Goal: Task Accomplishment & Management: Use online tool/utility

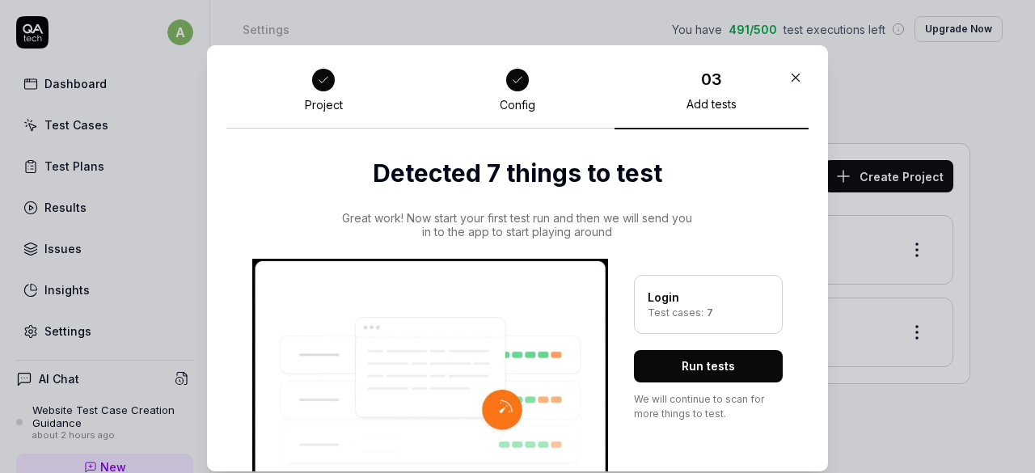
scroll to position [68, 0]
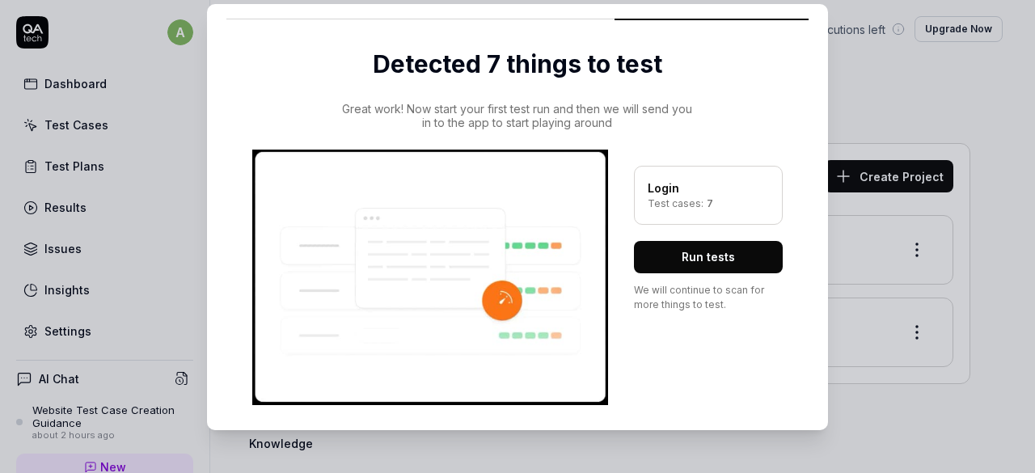
click at [705, 271] on button "Run tests" at bounding box center [708, 257] width 149 height 32
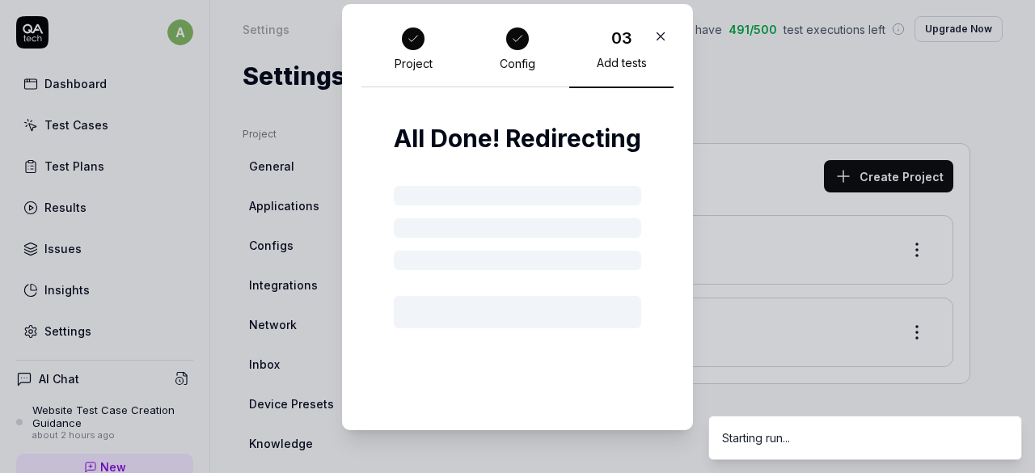
scroll to position [1, 0]
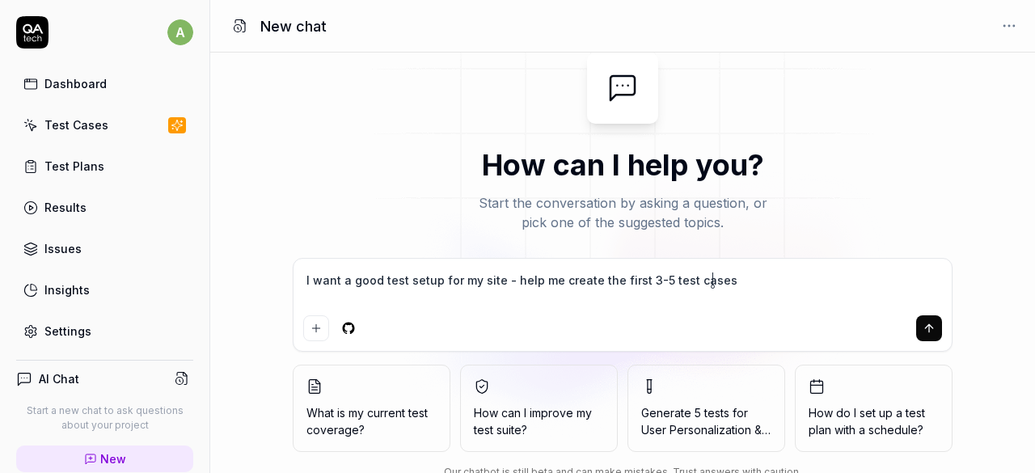
drag, startPoint x: 395, startPoint y: 276, endPoint x: 267, endPoint y: 179, distance: 159.9
click at [267, 179] on div "How can I help you? Start the conversation by asking a question, or pick one of…" at bounding box center [622, 269] width 825 height 433
click at [530, 287] on textarea "I want a good test setup for my site - help me create the first 3-5 test cases" at bounding box center [622, 288] width 639 height 40
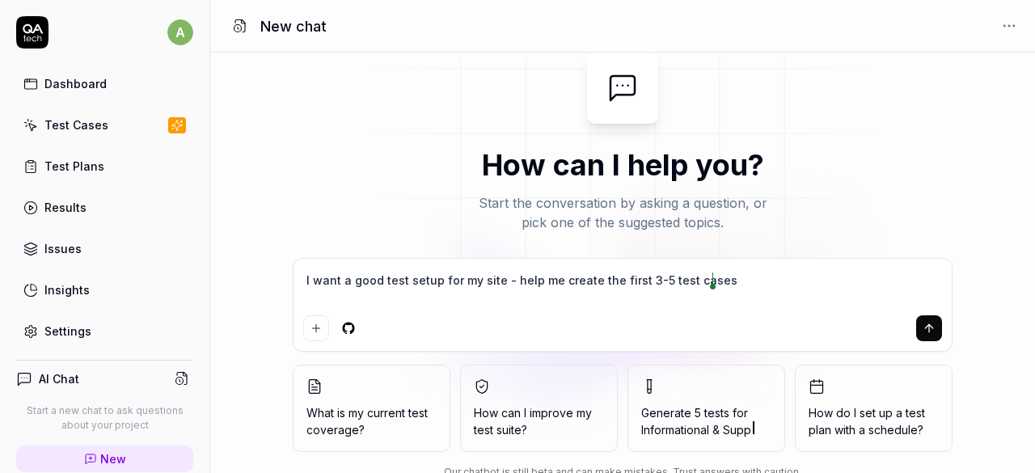
click at [530, 287] on textarea "I want a good test setup for my site - help me create the first 3-5 test cases" at bounding box center [622, 288] width 639 height 40
type textarea "*"
type textarea "I want a good test setup for my site - help me create the first 3-5 test cases"
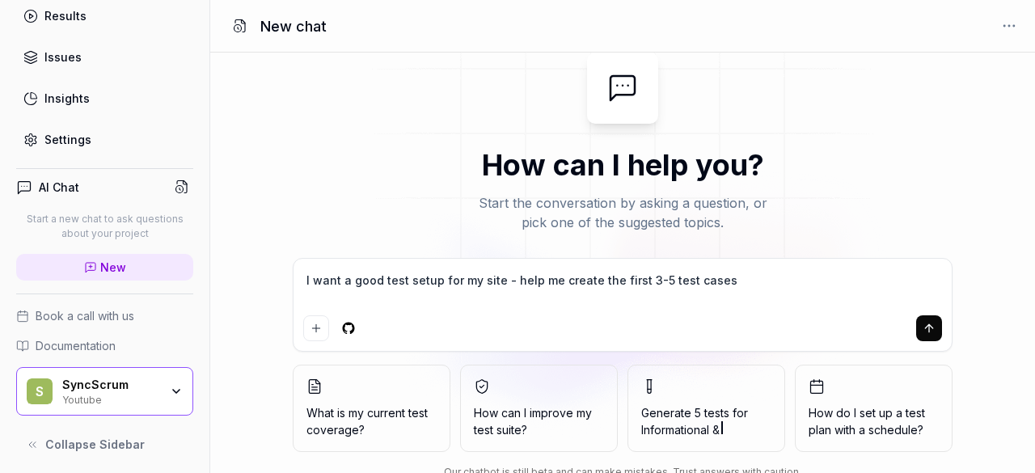
click at [126, 396] on div "Youtube" at bounding box center [110, 398] width 97 height 13
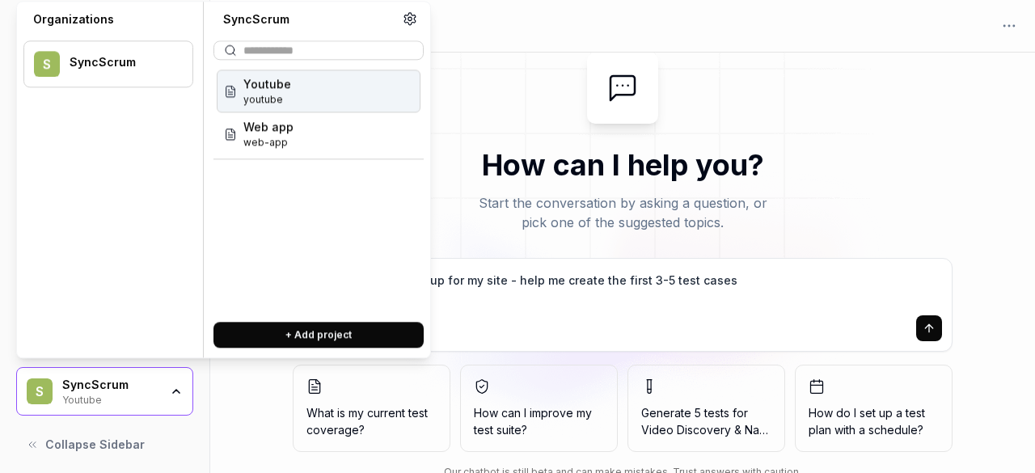
click at [276, 87] on span "Youtube" at bounding box center [267, 83] width 48 height 17
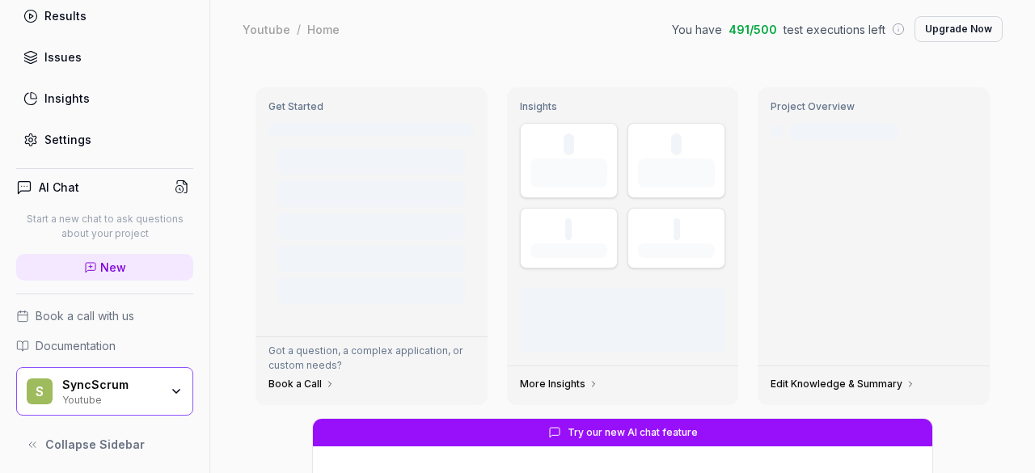
click at [170, 390] on icon "button" at bounding box center [176, 391] width 13 height 13
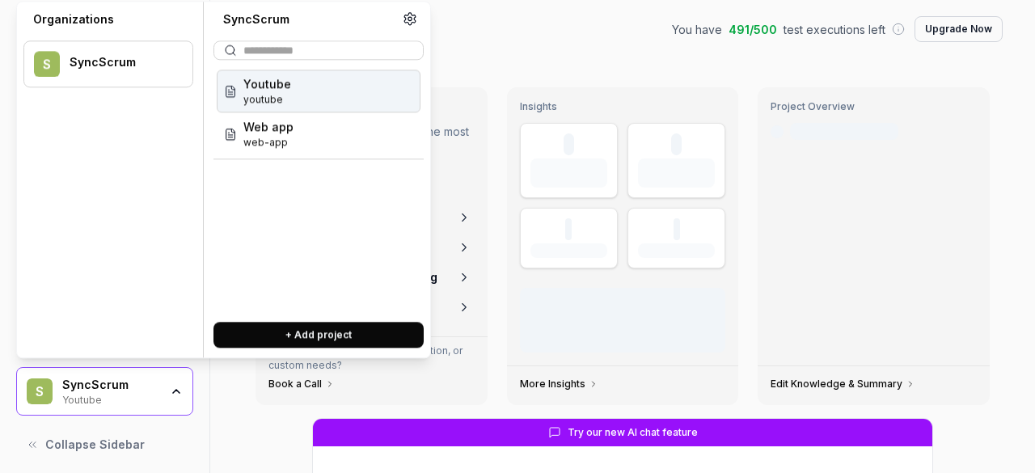
type textarea "*"
click at [411, 22] on icon at bounding box center [409, 19] width 11 height 12
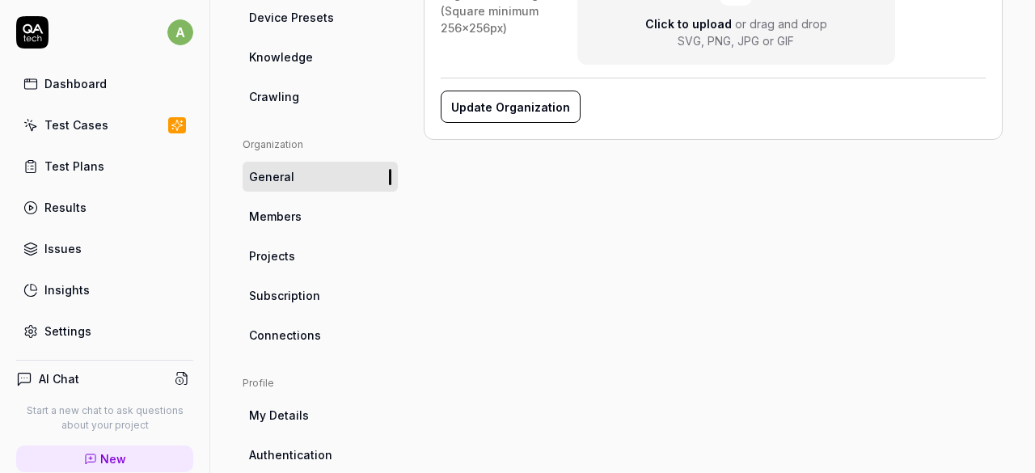
scroll to position [406, 0]
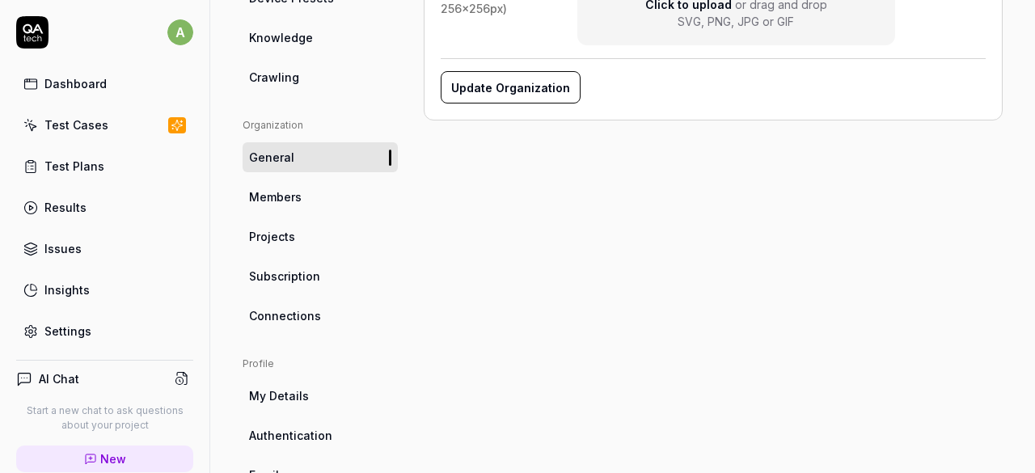
click at [315, 225] on link "Projects" at bounding box center [320, 237] width 155 height 30
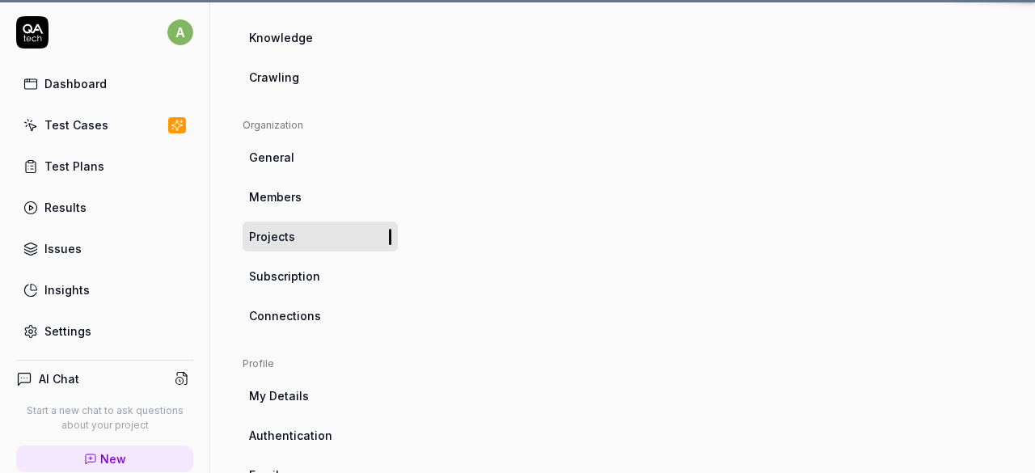
scroll to position [127, 0]
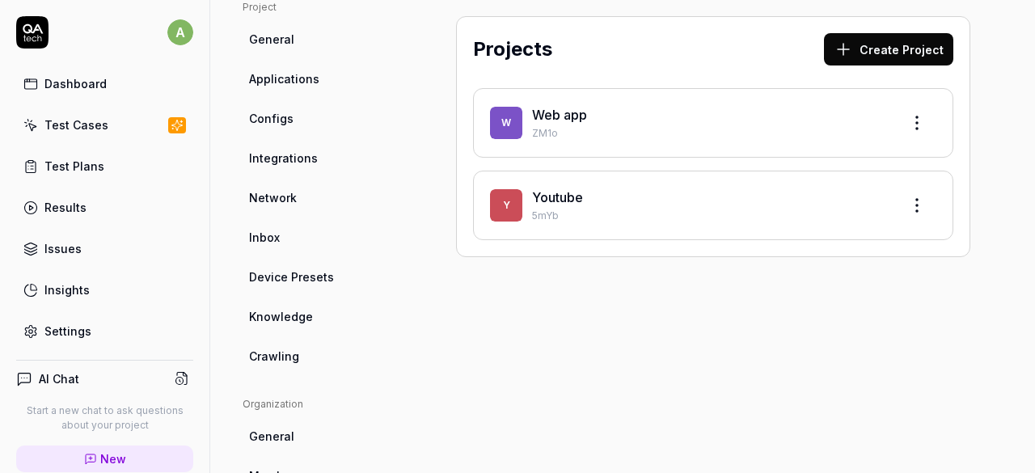
click at [909, 209] on html "a Dashboard Test Cases Test Plans Results Issues Insights Settings AI Chat Star…" at bounding box center [517, 236] width 1035 height 473
click at [813, 277] on div "Edit" at bounding box center [843, 279] width 154 height 36
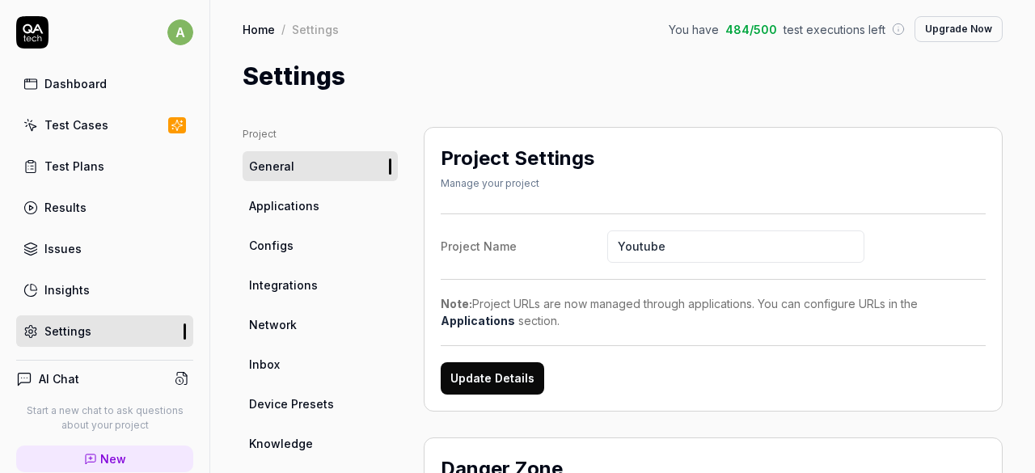
scroll to position [282, 0]
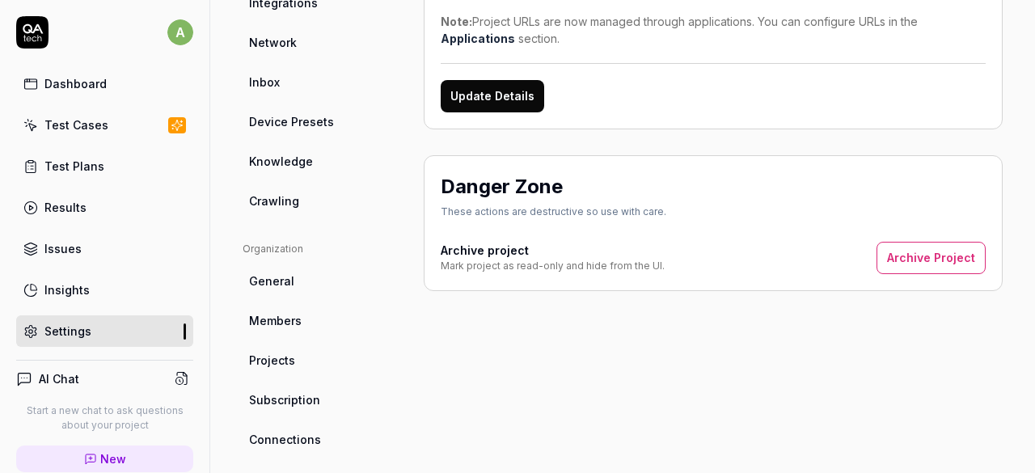
click at [922, 247] on button "Archive Project" at bounding box center [930, 258] width 109 height 32
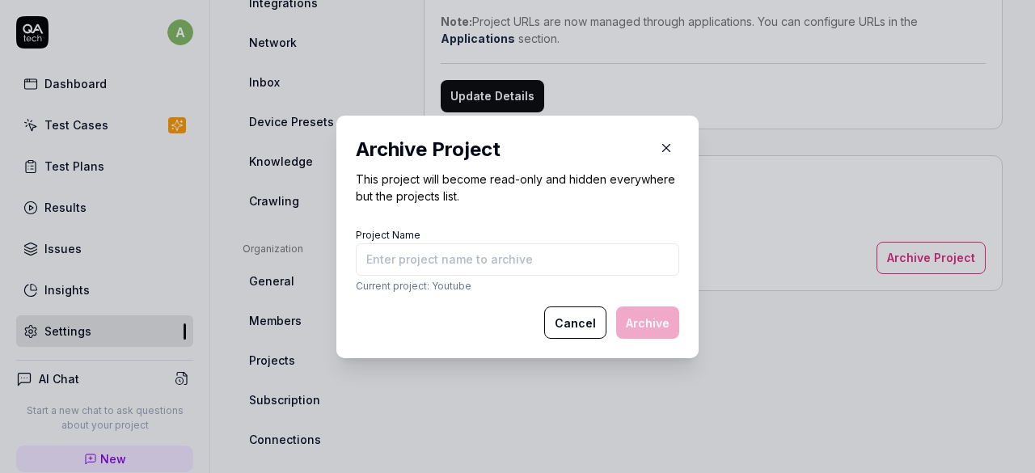
click at [660, 142] on icon "button" at bounding box center [666, 148] width 15 height 15
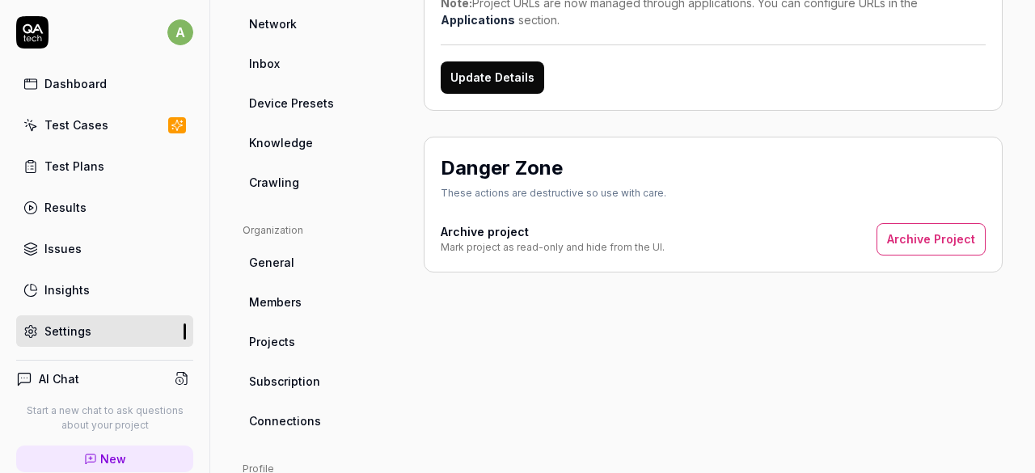
scroll to position [495, 0]
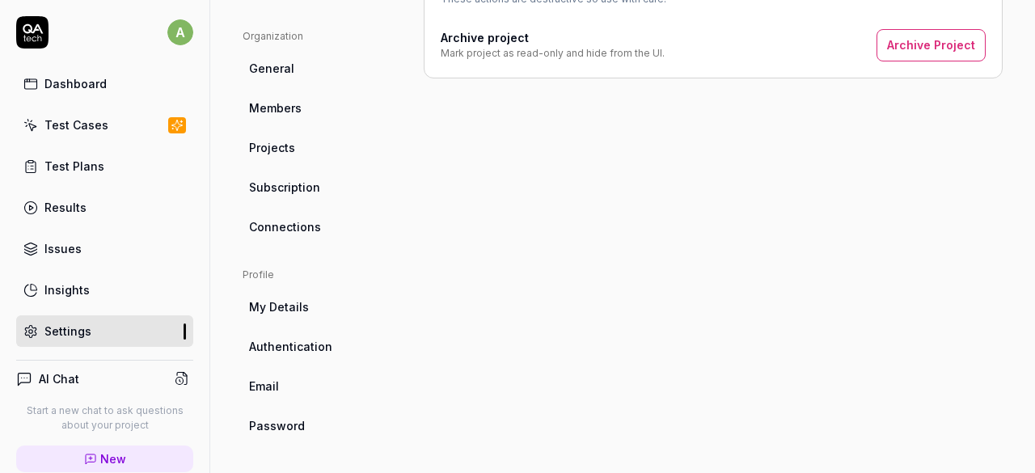
click at [273, 156] on link "Projects" at bounding box center [320, 148] width 155 height 30
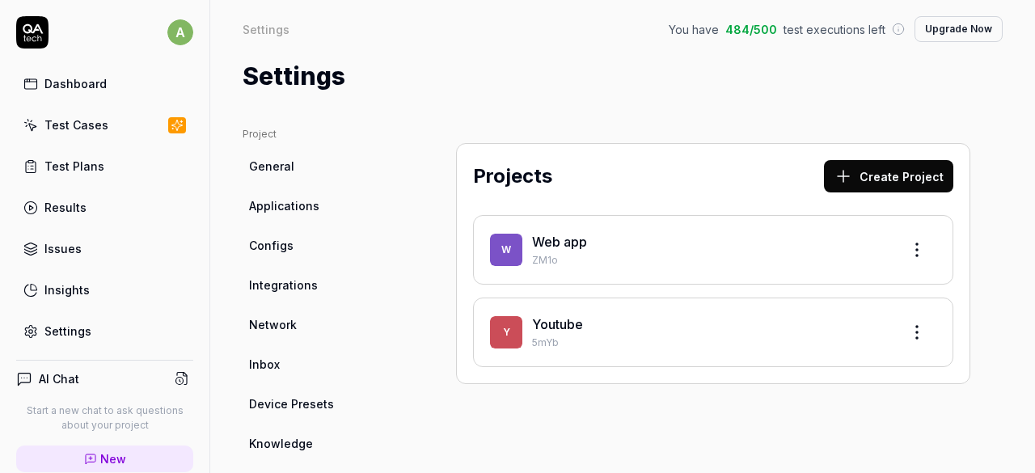
click at [910, 252] on html "a Dashboard Test Cases Test Plans Results Issues Insights Settings AI Chat Star…" at bounding box center [517, 236] width 1035 height 473
click at [897, 179] on html "a Dashboard Test Cases Test Plans Results Issues Insights Settings AI Chat Star…" at bounding box center [517, 236] width 1035 height 473
click at [894, 180] on button "Create Project" at bounding box center [888, 176] width 129 height 32
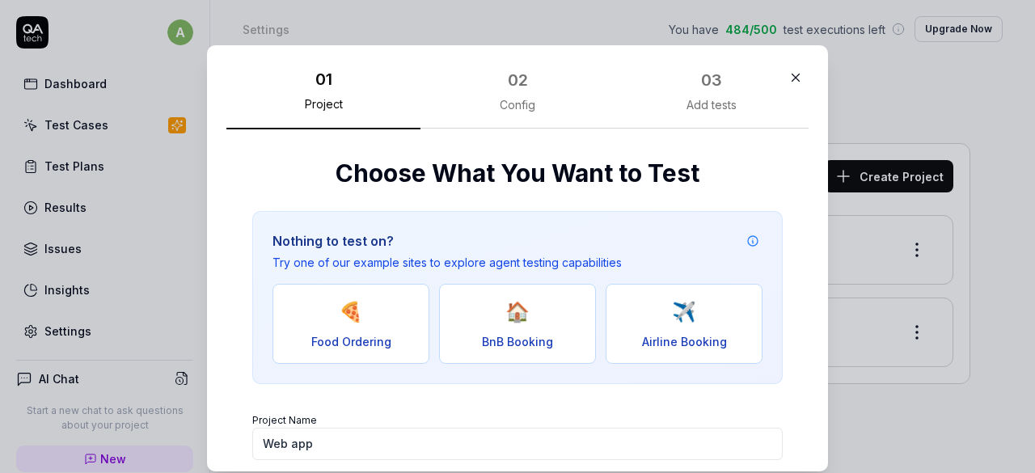
scroll to position [197, 0]
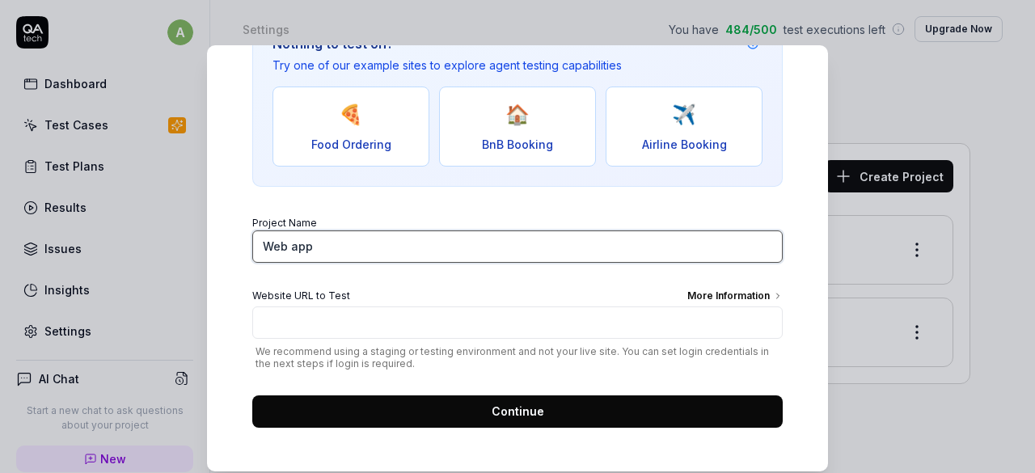
click at [434, 243] on input "Web app" at bounding box center [517, 246] width 530 height 32
type input "[PERSON_NAME]"
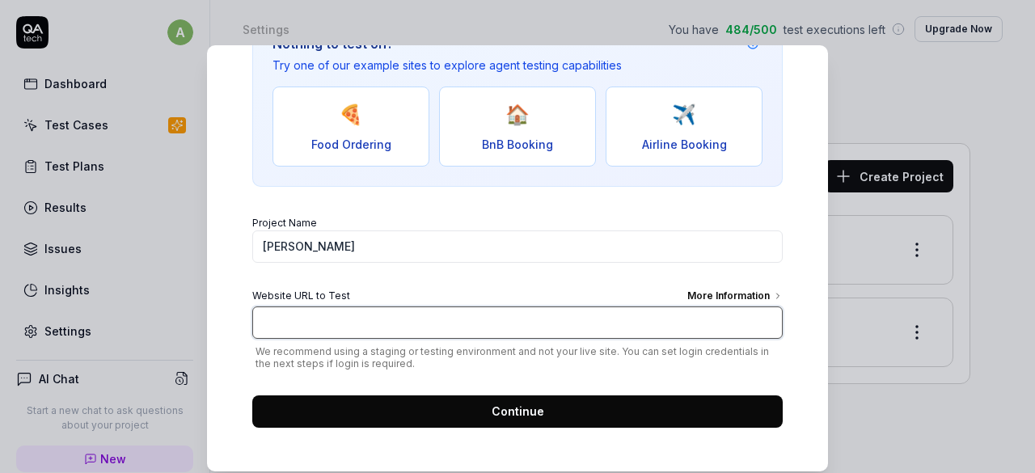
click at [351, 311] on input "Website URL to Test More Information" at bounding box center [517, 322] width 530 height 32
paste input "[URL][DOMAIN_NAME]"
type input "[URL][DOMAIN_NAME]"
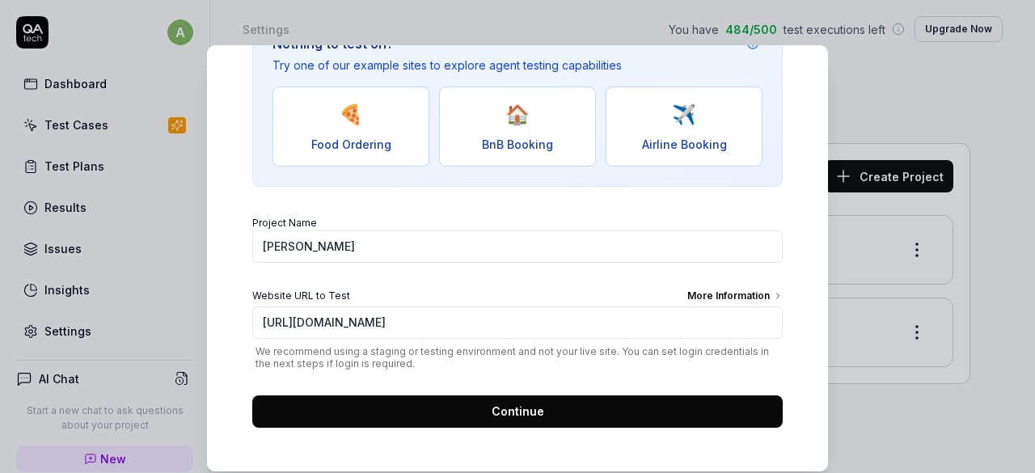
click at [495, 411] on span "Continue" at bounding box center [518, 411] width 53 height 17
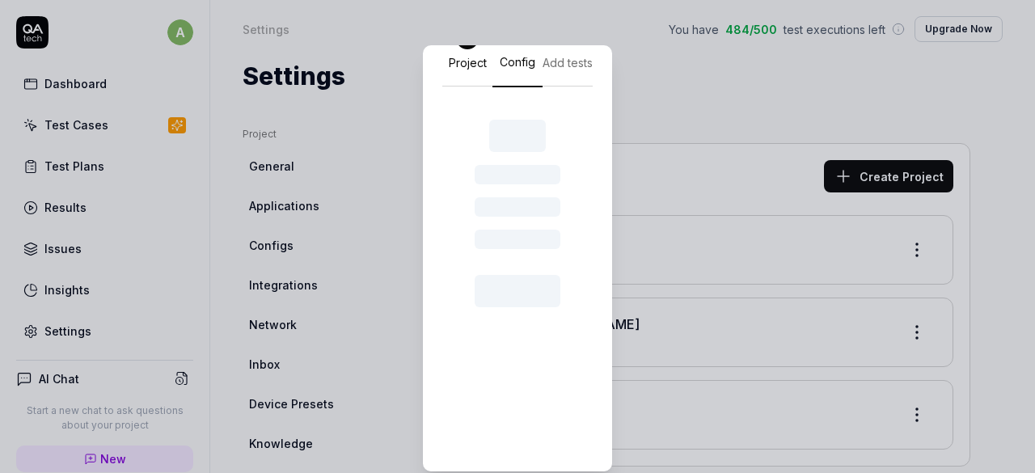
scroll to position [68, 0]
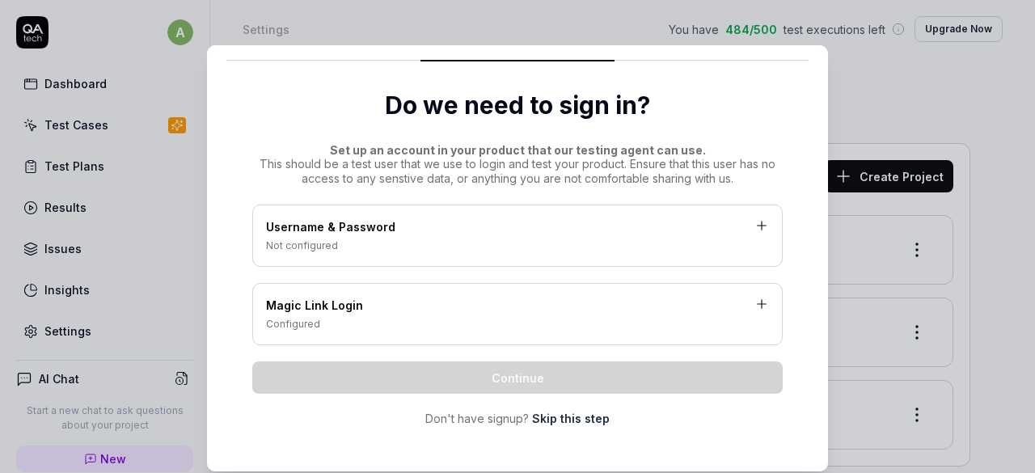
click at [754, 218] on icon at bounding box center [761, 225] width 15 height 15
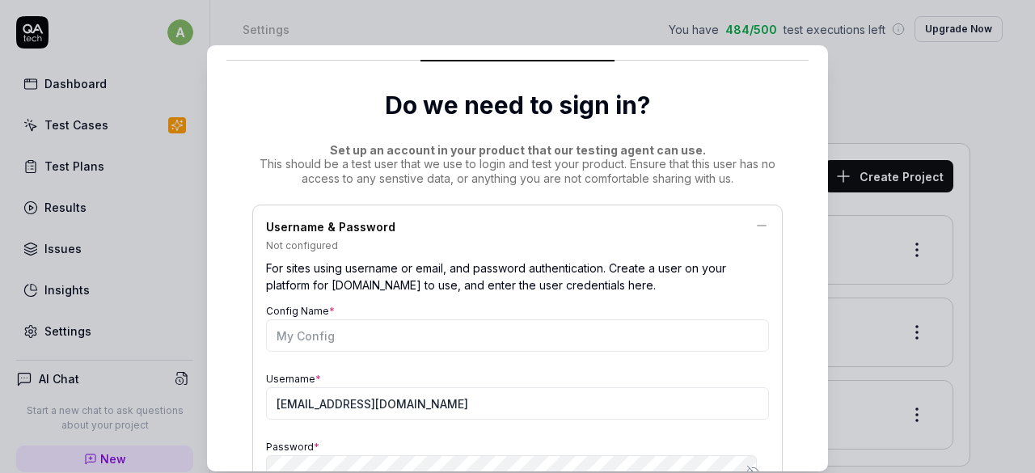
scroll to position [197, 0]
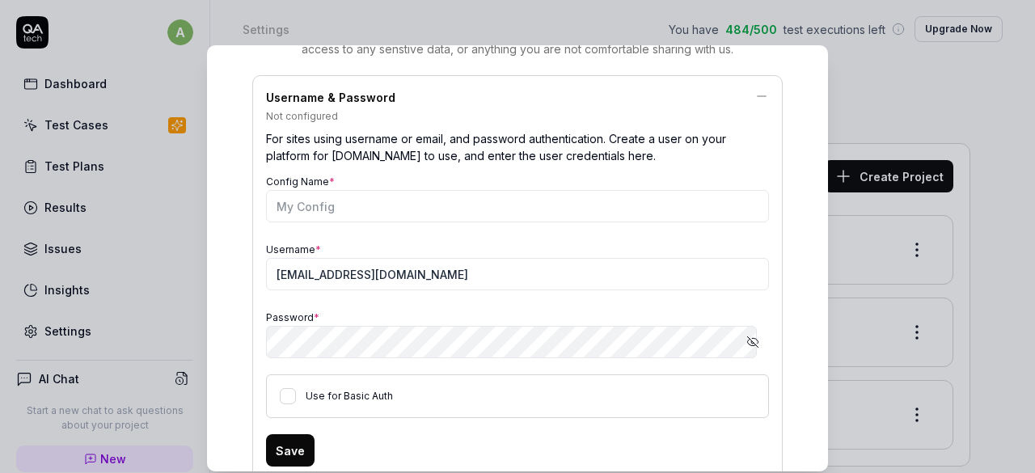
click at [746, 344] on icon "button" at bounding box center [752, 341] width 13 height 13
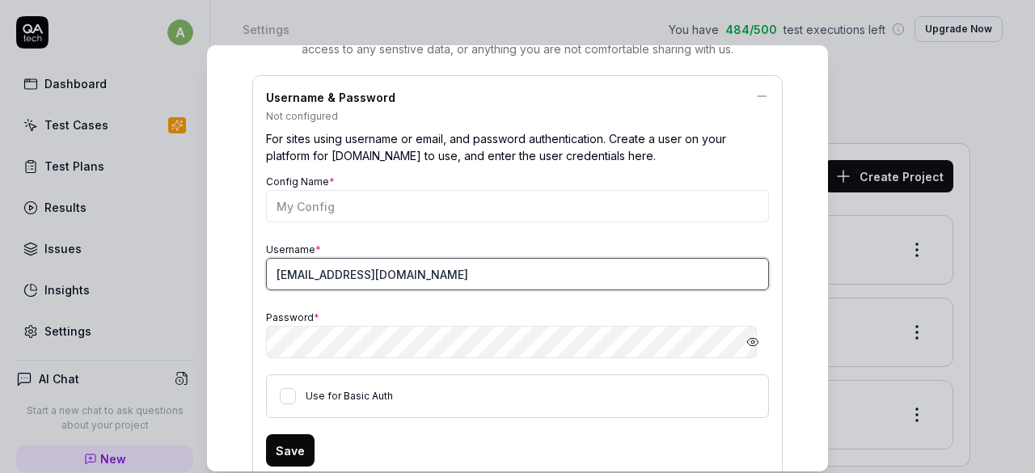
click at [319, 268] on input "[EMAIL_ADDRESS][DOMAIN_NAME]" at bounding box center [517, 274] width 503 height 32
type input "[EMAIL_ADDRESS][DOMAIN_NAME]"
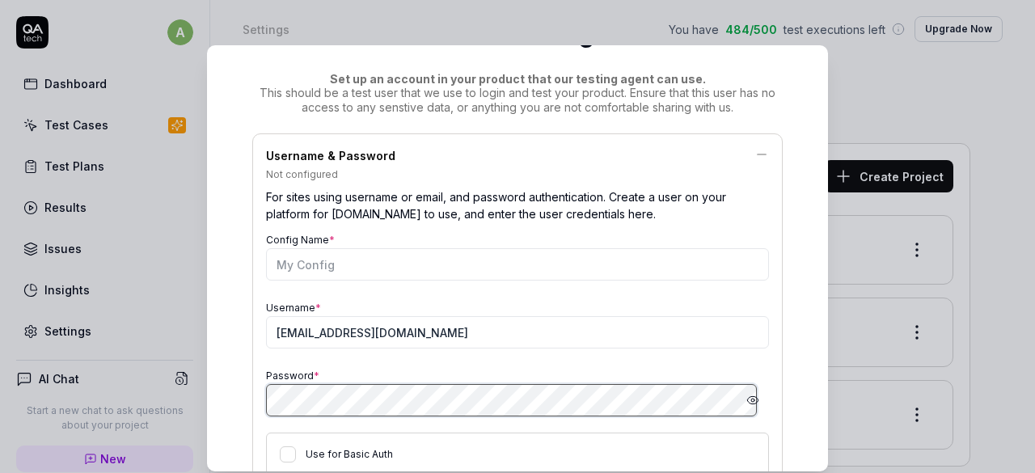
scroll to position [133, 0]
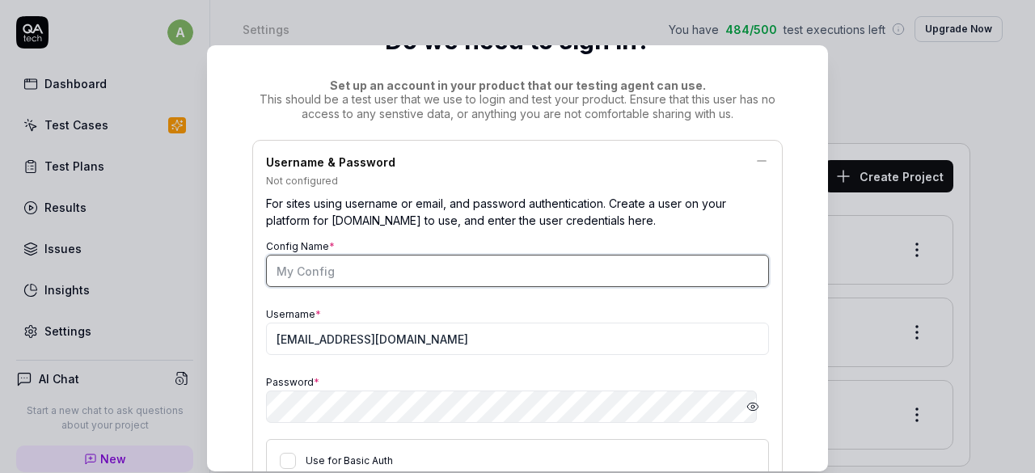
click at [321, 270] on input "Config Name *" at bounding box center [517, 271] width 503 height 32
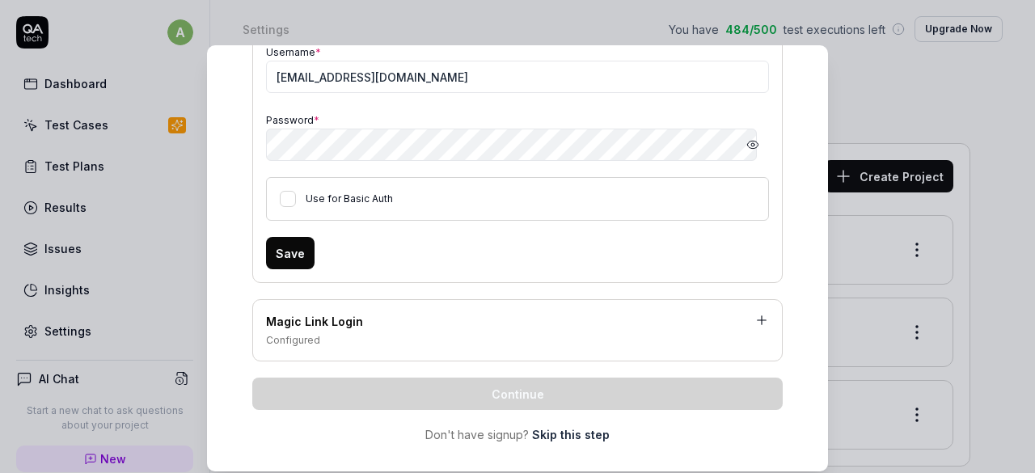
scroll to position [410, 0]
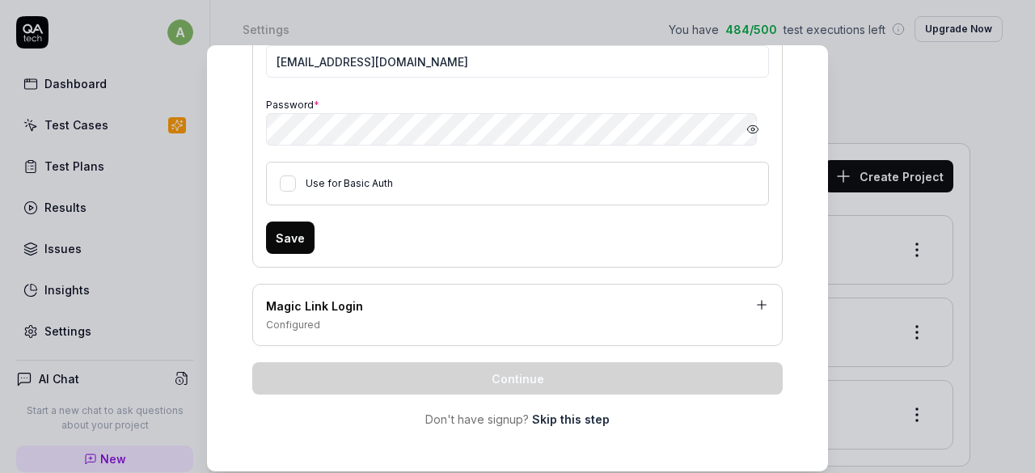
type input "Aroosha"
click at [271, 225] on button "Save" at bounding box center [290, 238] width 49 height 32
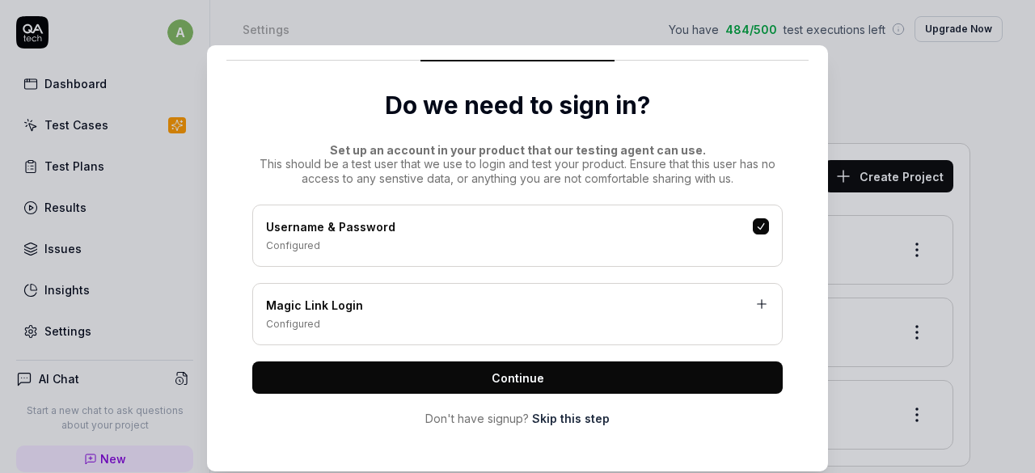
click at [723, 332] on div "Magic Link Login Configured" at bounding box center [517, 314] width 530 height 62
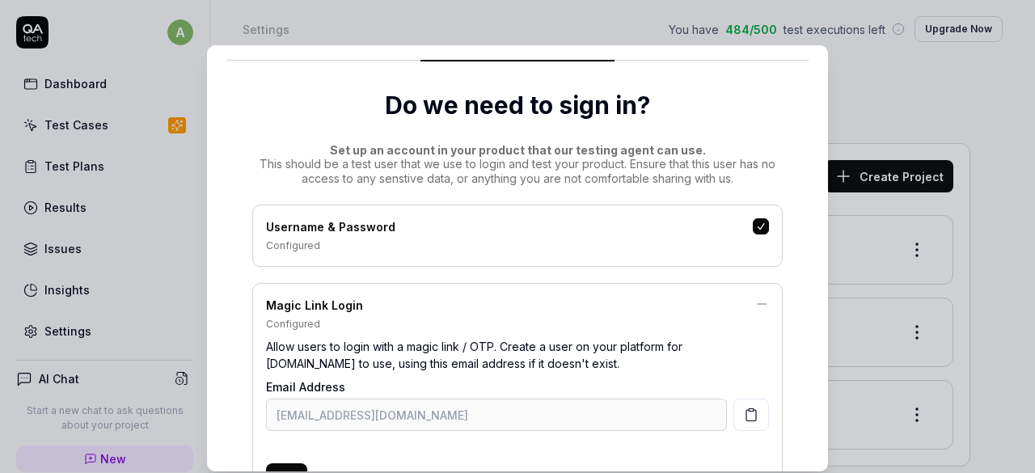
scroll to position [232, 0]
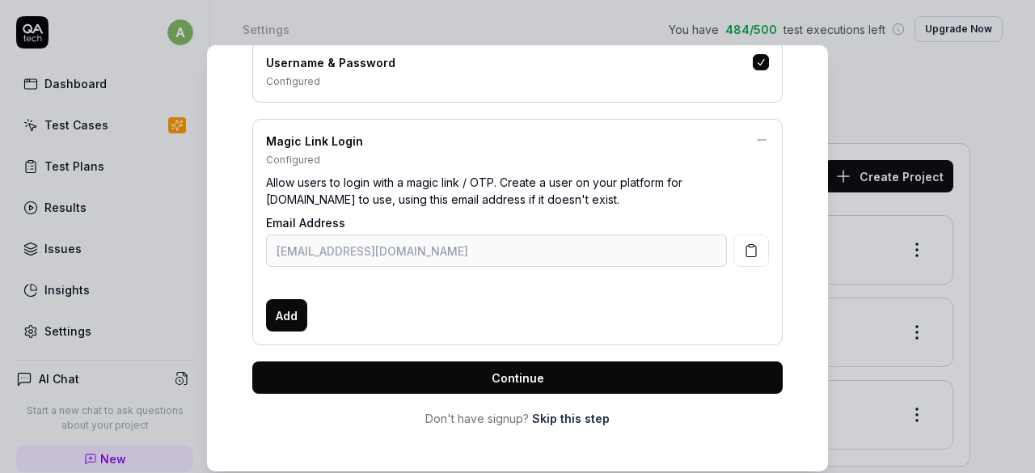
click at [744, 244] on icon "button" at bounding box center [751, 250] width 15 height 15
click at [287, 304] on button "Add" at bounding box center [286, 315] width 41 height 32
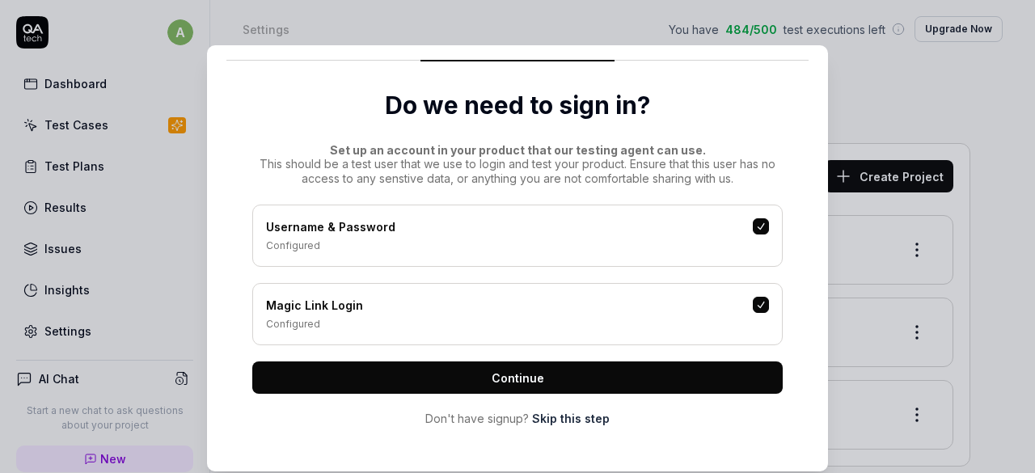
click at [498, 372] on span "Continue" at bounding box center [518, 377] width 53 height 17
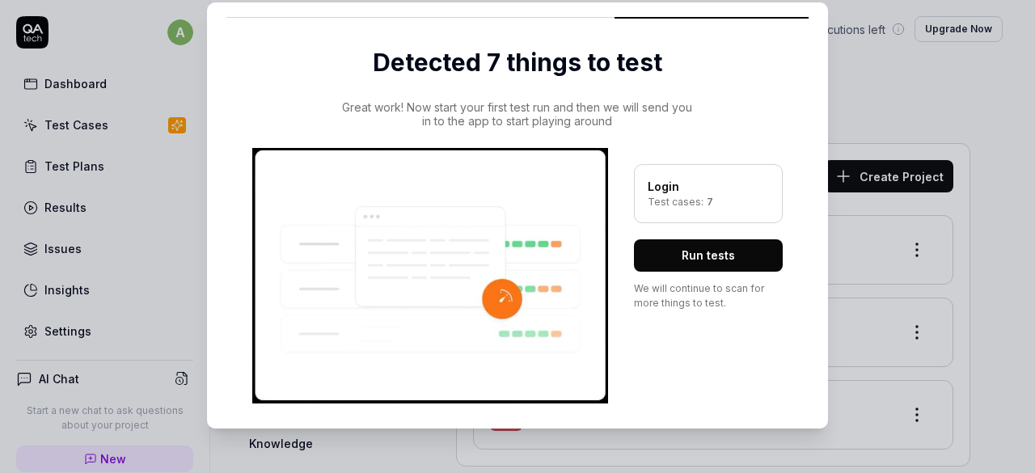
click at [741, 257] on button "Run tests" at bounding box center [708, 255] width 149 height 32
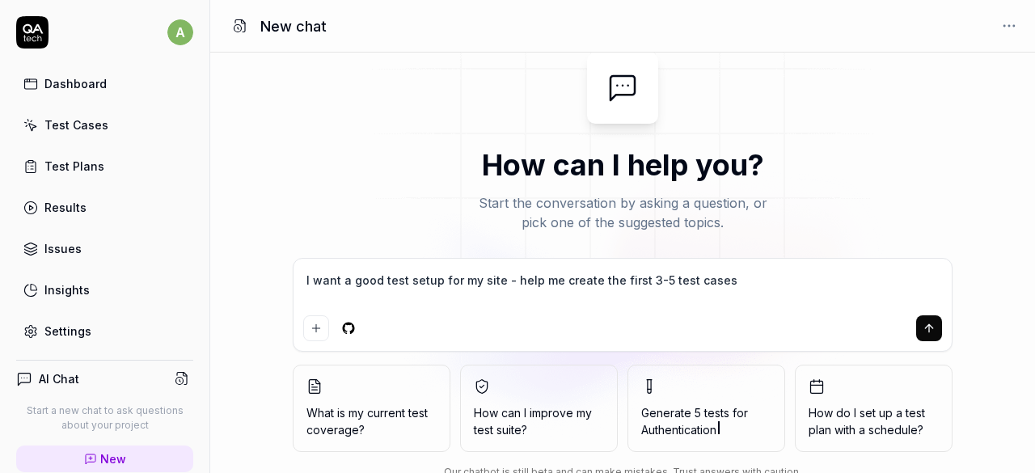
click at [922, 326] on button "submit" at bounding box center [929, 328] width 26 height 26
type textarea "*"
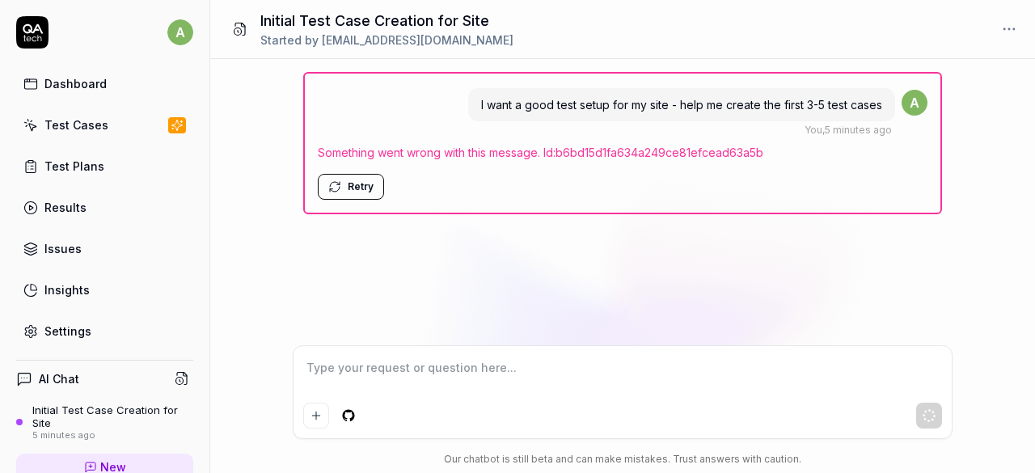
click at [344, 175] on button "Retry" at bounding box center [351, 187] width 66 height 26
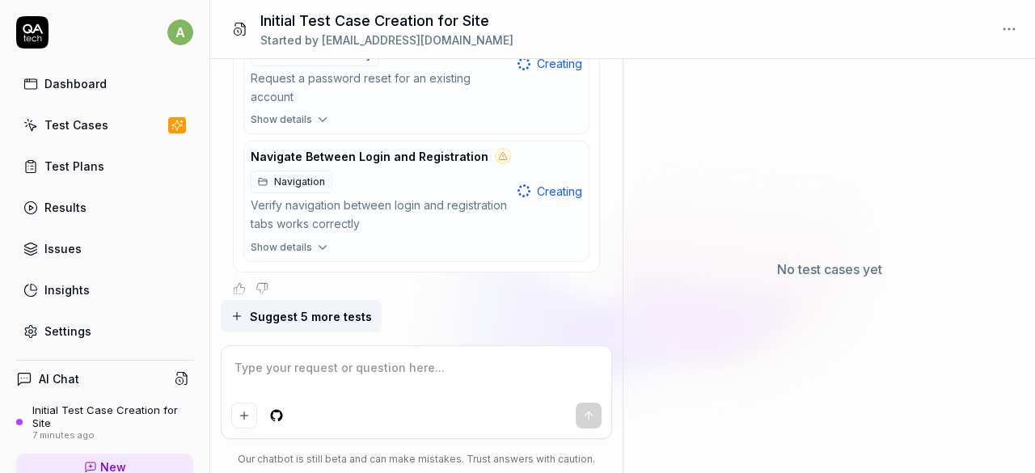
scroll to position [1175, 0]
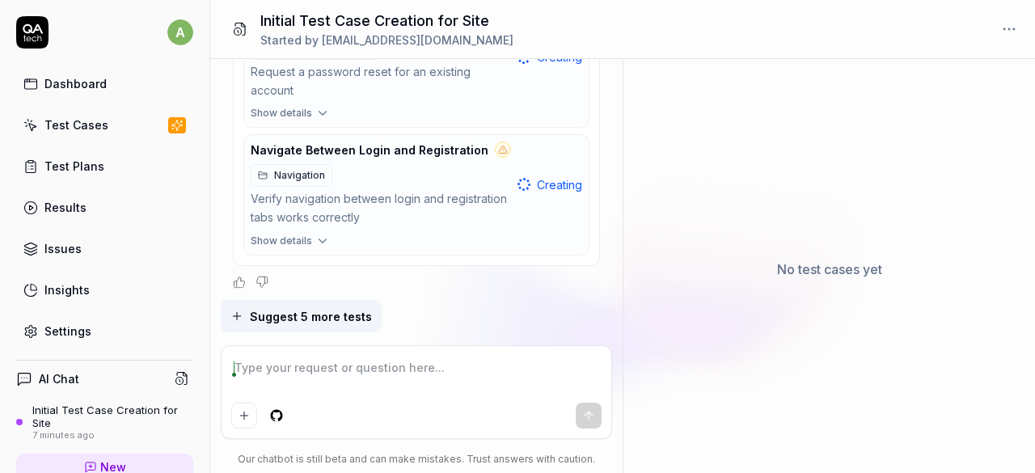
click at [335, 365] on textarea at bounding box center [416, 376] width 371 height 40
type textarea "*"
type textarea "w"
type textarea "*"
type textarea "wh"
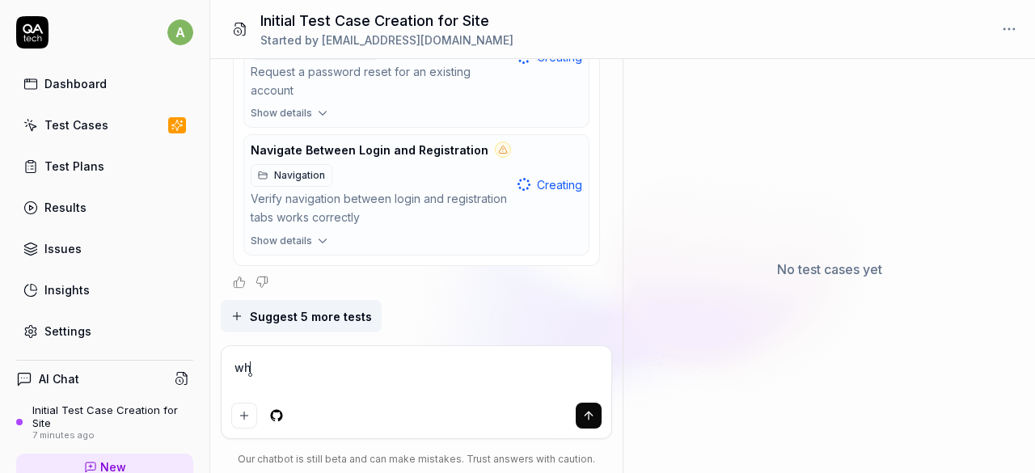
type textarea "*"
type textarea "when"
type textarea "*"
type textarea "when"
type textarea "*"
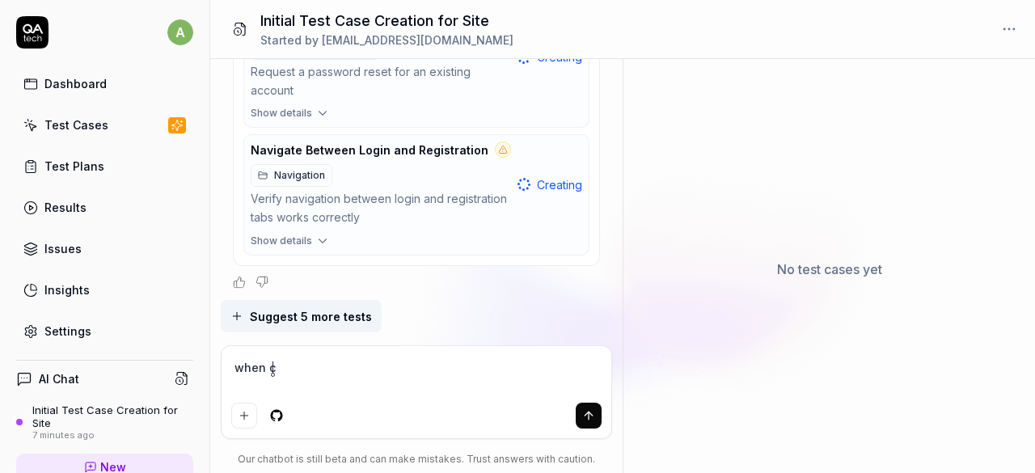
type textarea "when cl"
type textarea "*"
type textarea "when cli"
type textarea "*"
type textarea "when clic"
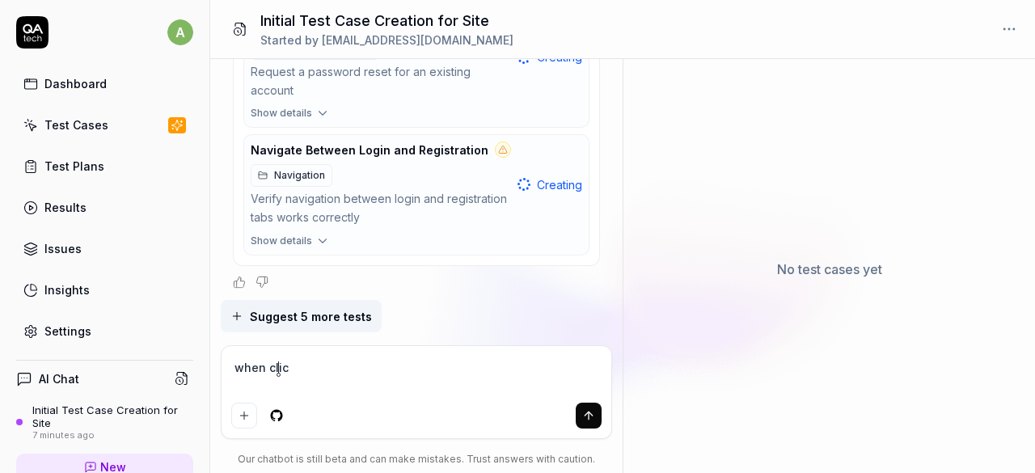
type textarea "*"
type textarea "when click"
type textarea "*"
type textarea "when click"
type textarea "*"
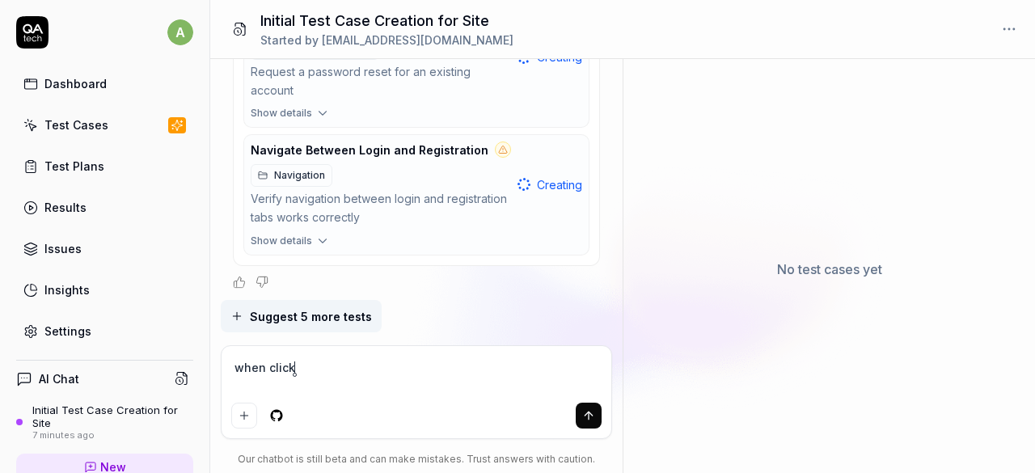
type textarea "when click o"
type textarea "*"
type textarea "when click on"
type textarea "*"
type textarea "when click on"
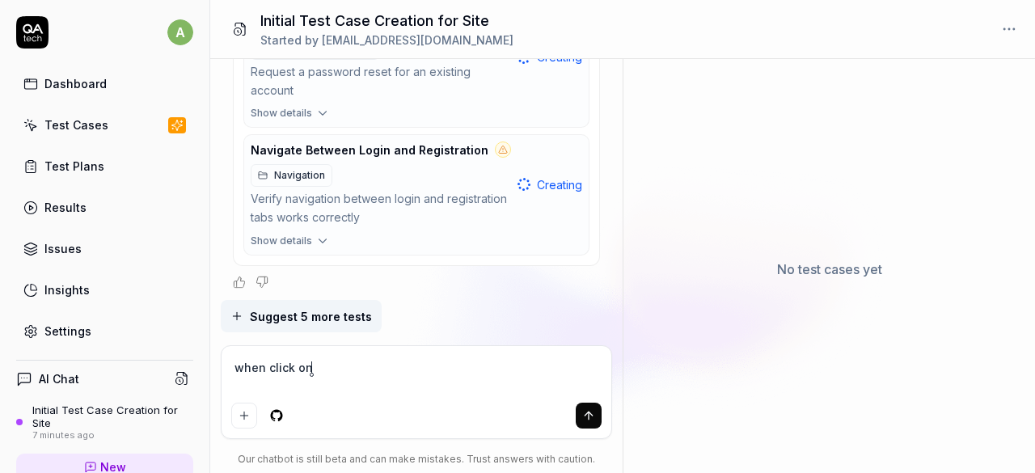
type textarea "*"
type textarea "when click on l"
type textarea "*"
type textarea "when click on lo"
type textarea "*"
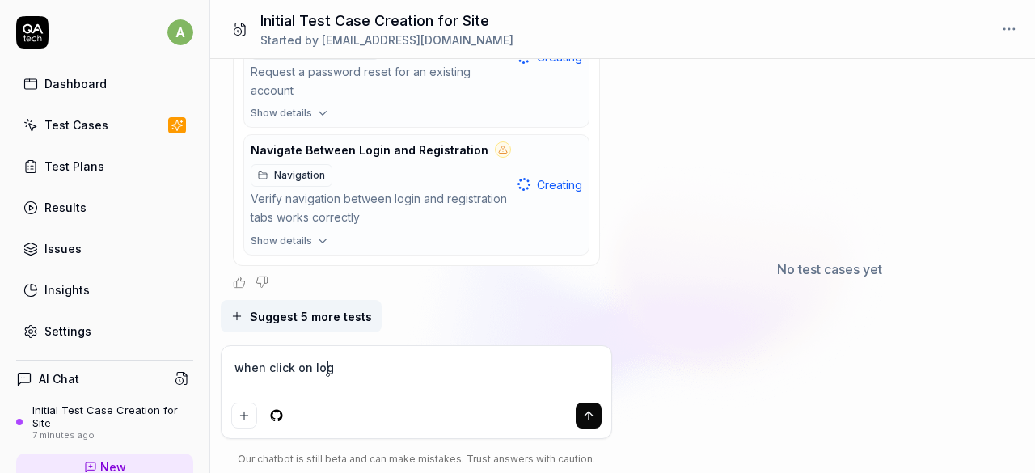
type textarea "when click on logi"
type textarea "*"
type textarea "when click on login"
type textarea "*"
type textarea "when click on login"
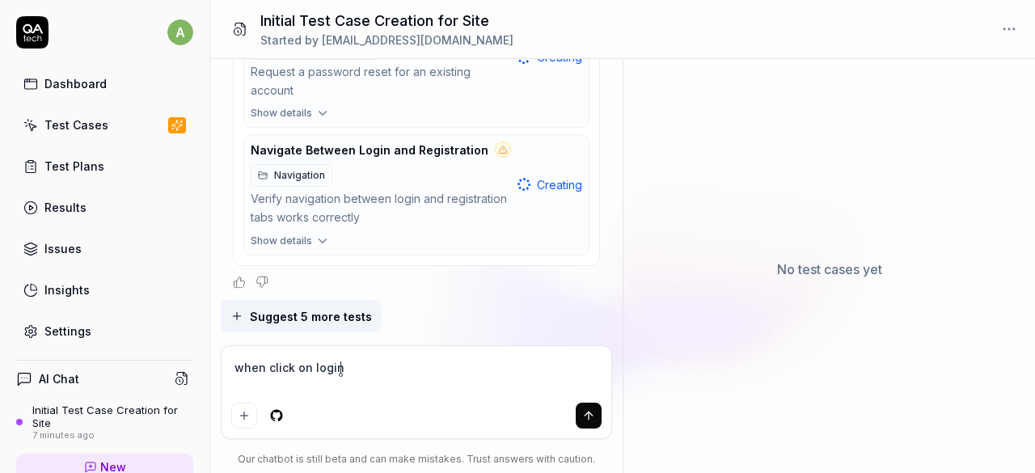
type textarea "*"
type textarea "when click on login O"
type textarea "*"
type textarea "when click on login OT"
type textarea "*"
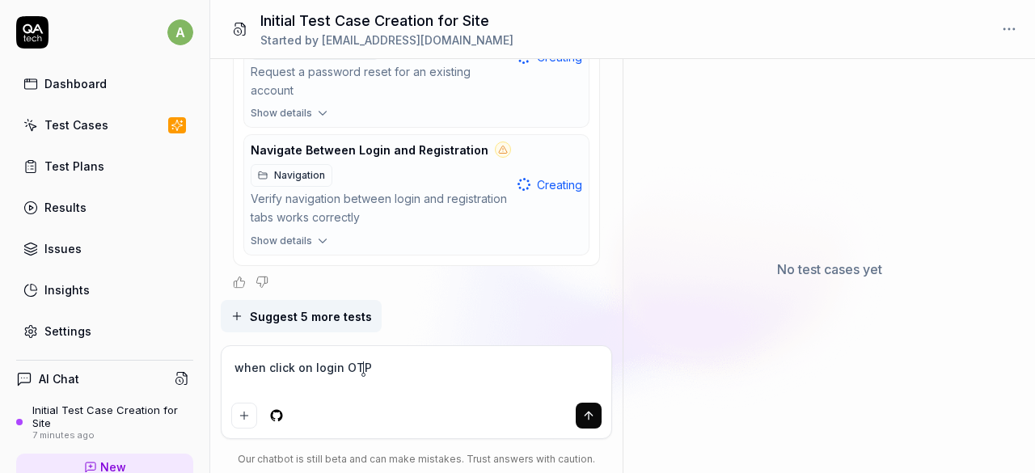
type textarea "when click on login OTP"
type textarea "*"
type textarea "when click on login OTP i"
type textarea "*"
type textarea "when click on login OTP is"
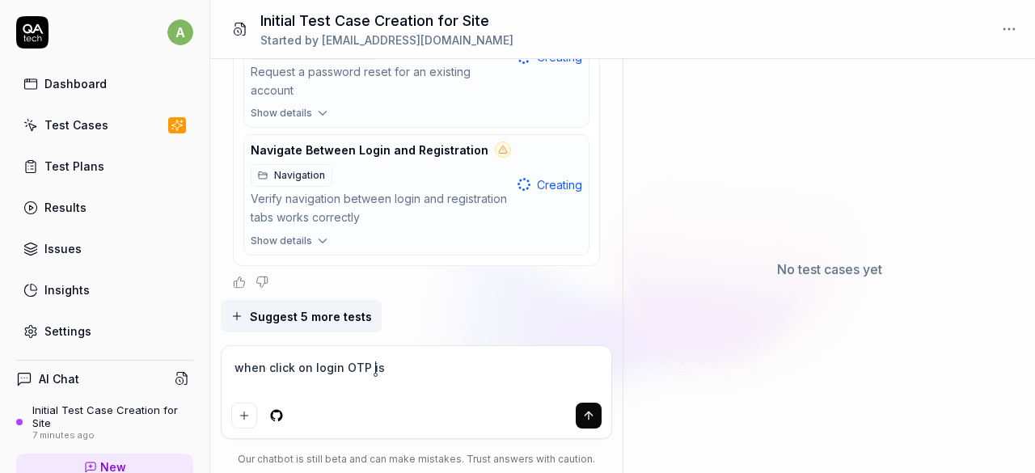
type textarea "*"
type textarea "when click on login OTP is"
type textarea "*"
type textarea "when click on login OTP is re"
type textarea "*"
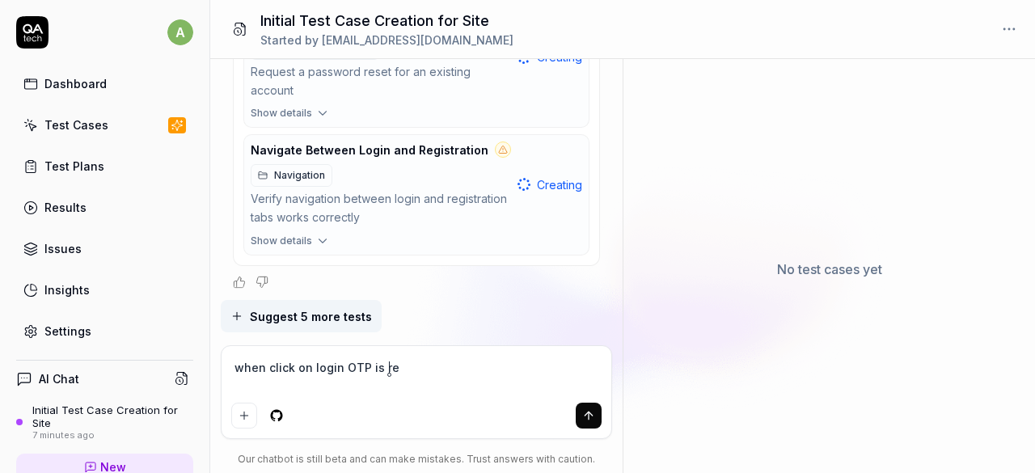
type textarea "when click on login OTP is rec"
type textarea "*"
type textarea "when click on login OTP is rece"
type textarea "*"
type textarea "when click on login OTP is recei"
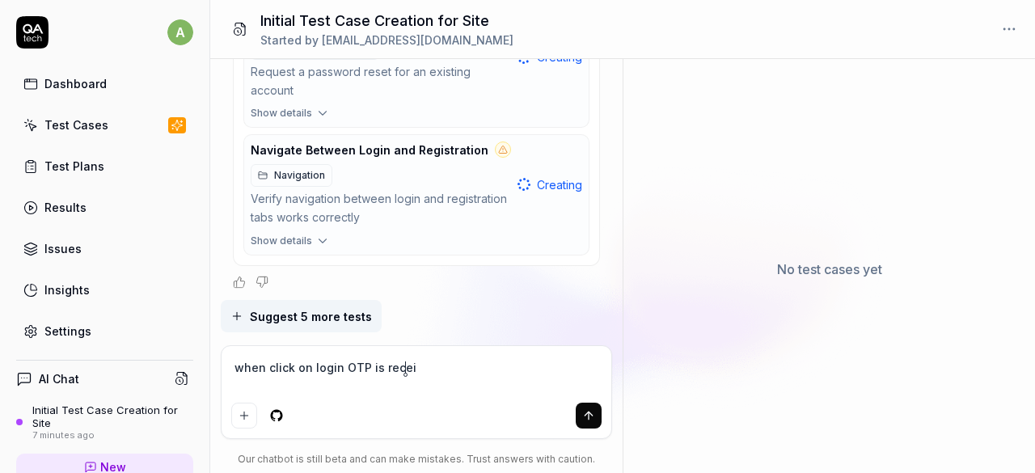
type textarea "*"
type textarea "when click on login OTP is receiv"
type textarea "*"
type textarea "when click on login OTP is receive"
type textarea "*"
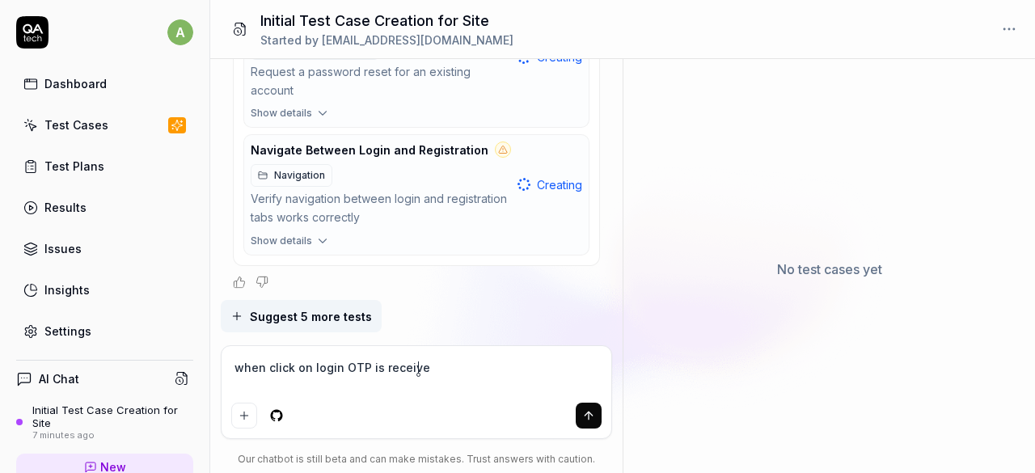
type textarea "when click on login OTP is received"
type textarea "*"
type textarea "when click on login OTP is received"
type textarea "*"
type textarea "when click on login OTP is received th"
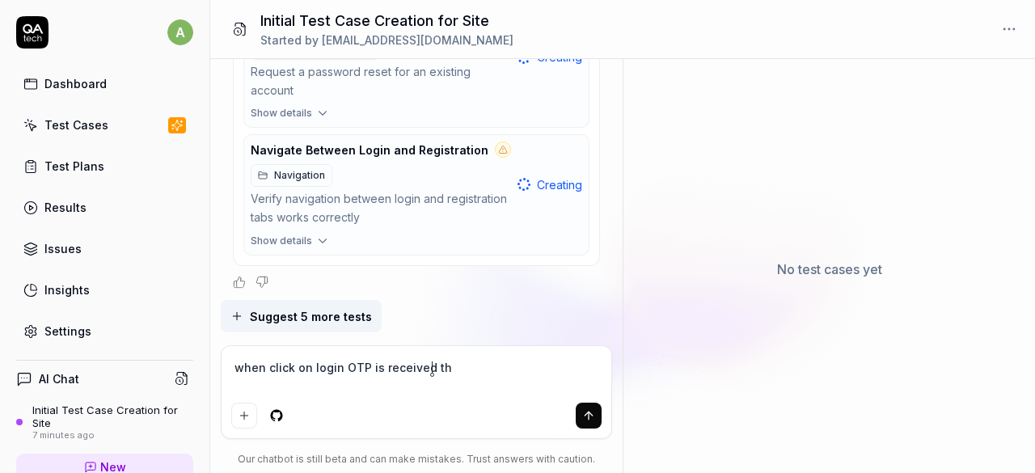
type textarea "*"
type textarea "when click on login OTP is received tha"
type textarea "*"
type textarea "when click on login OTP is received that"
type textarea "*"
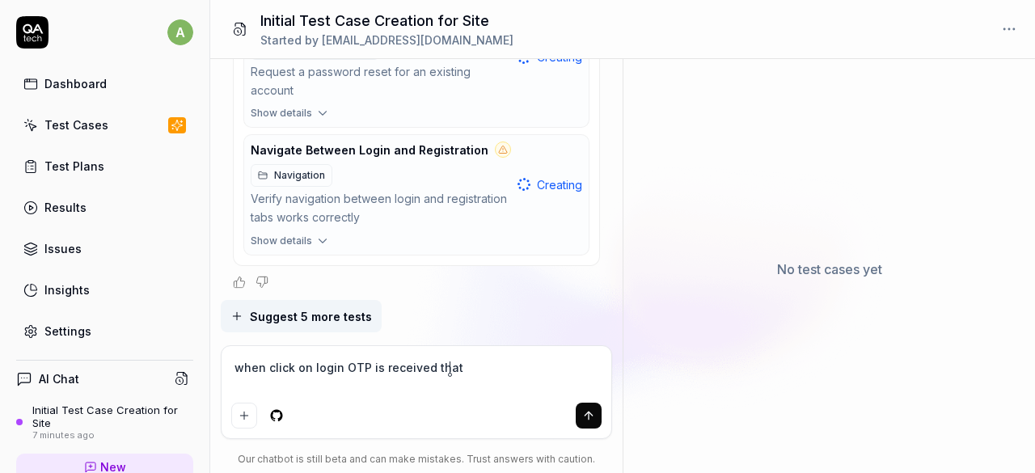
type textarea "when click on login OTP is received thats"
type textarea "*"
type textarea "when click on login OTP is received thats"
type textarea "*"
type textarea "when click on login OTP is received thats w"
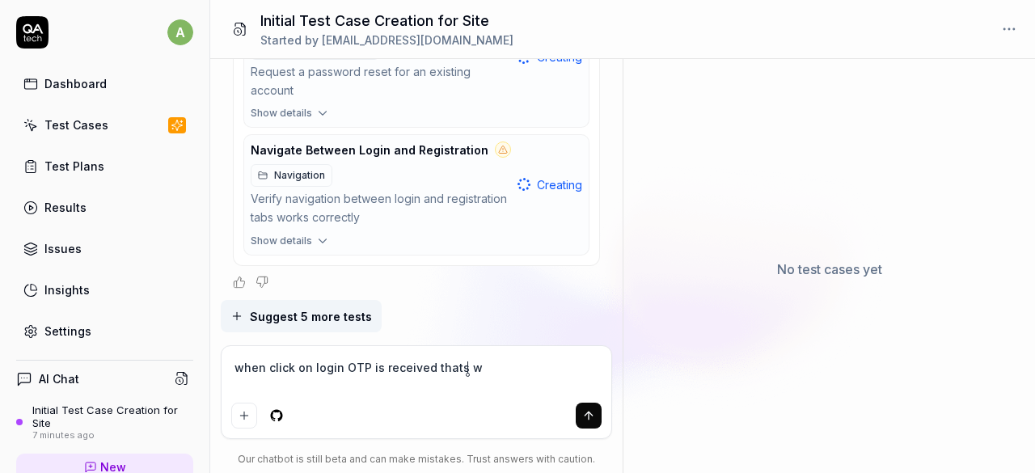
type textarea "*"
type textarea "when click on login OTP is received thats wh"
type textarea "*"
type textarea "when click on login OTP is received thats w"
type textarea "*"
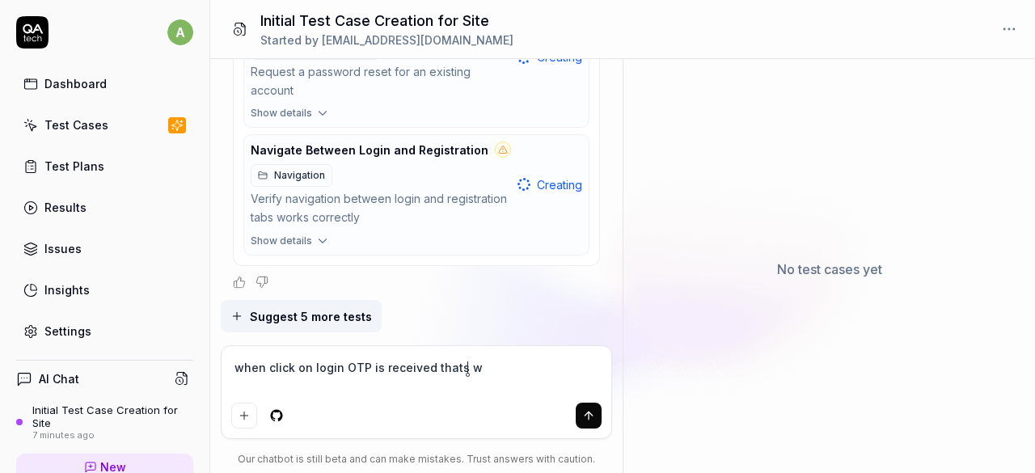
type textarea "when click on login OTP is received thats wh"
type textarea "*"
type textarea "when click on login OTP is received thats why"
type textarea "*"
type textarea "when click on login OTP is received thats why"
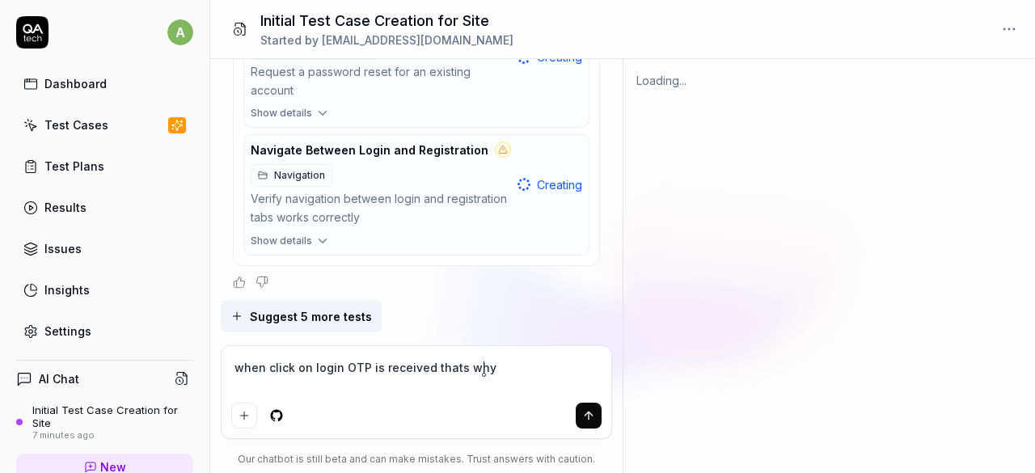
type textarea "*"
type textarea "when click on login OTP is received thats why y"
type textarea "*"
type textarea "when click on login OTP is received thats why you"
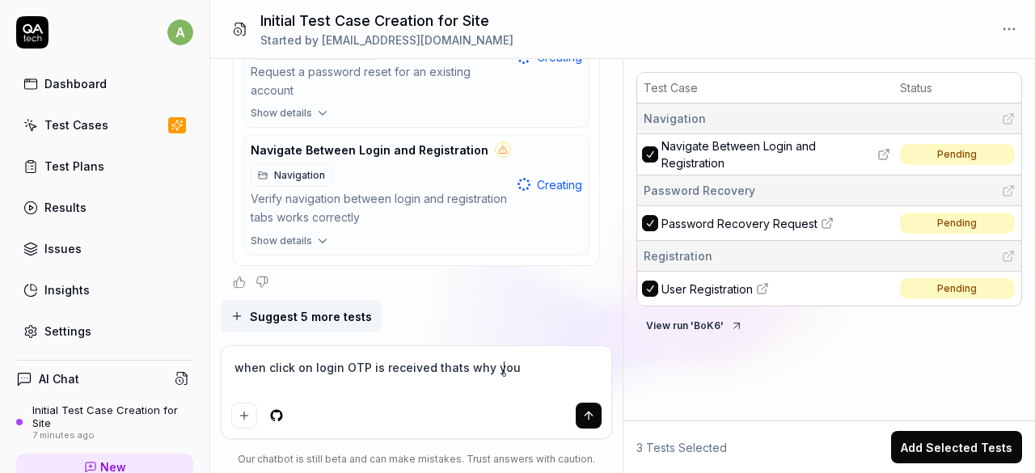
type textarea "*"
type textarea "when click on login OTP is received thats why you"
type textarea "*"
type textarea "when click on login OTP is received thats why you a"
type textarea "*"
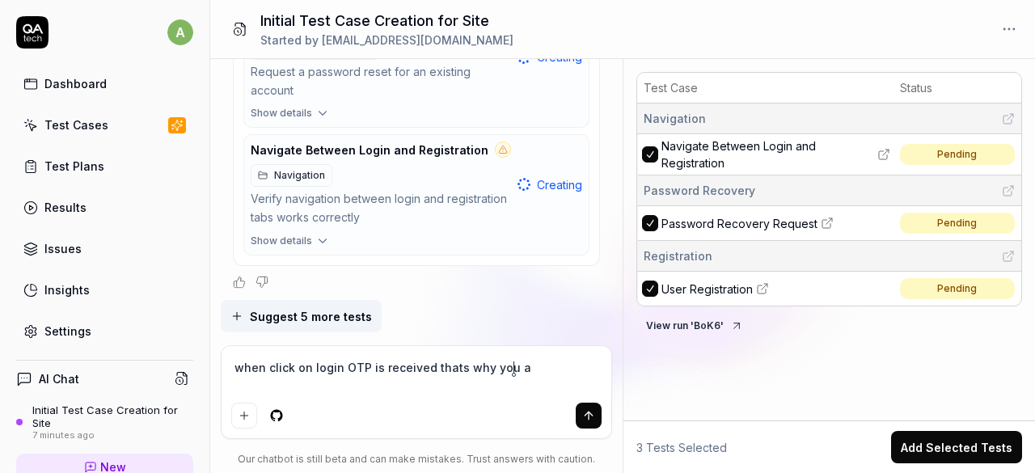
type textarea "when click on login OTP is received thats why you ar"
type textarea "*"
type textarea "when click on login OTP is received thats why you are"
type textarea "*"
type textarea "when click on login OTP is received thats why you are"
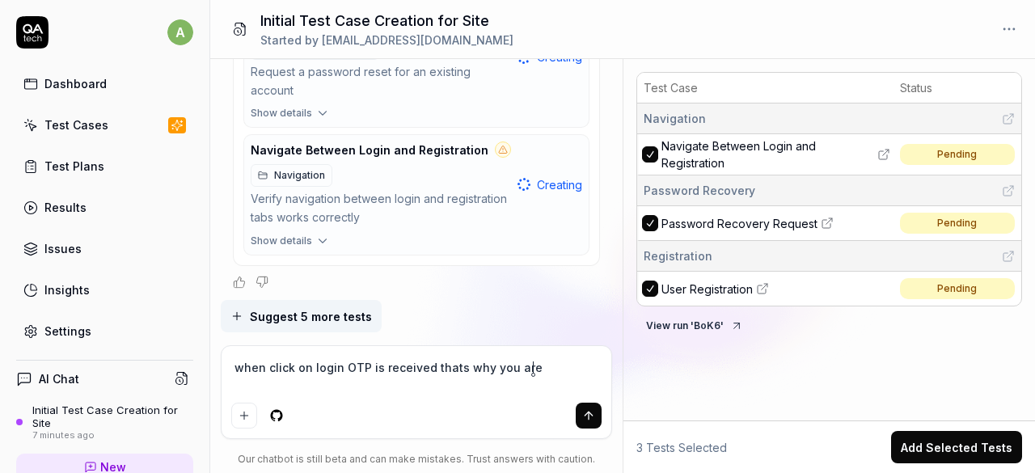
type textarea "*"
type textarea "when click on login OTP is received thats why you are s"
type textarea "*"
type textarea "when click on login OTP is received thats why you are st"
type textarea "*"
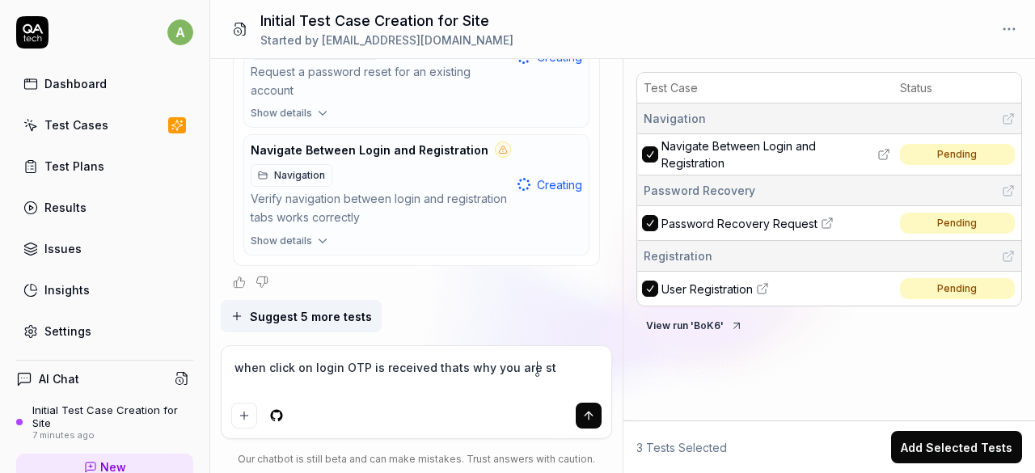
type textarea "when click on login OTP is received thats why you are sti"
type textarea "*"
type textarea "when click on login OTP is received thats why you are still"
type textarea "*"
type textarea "when click on login OTP is received thats why you are still"
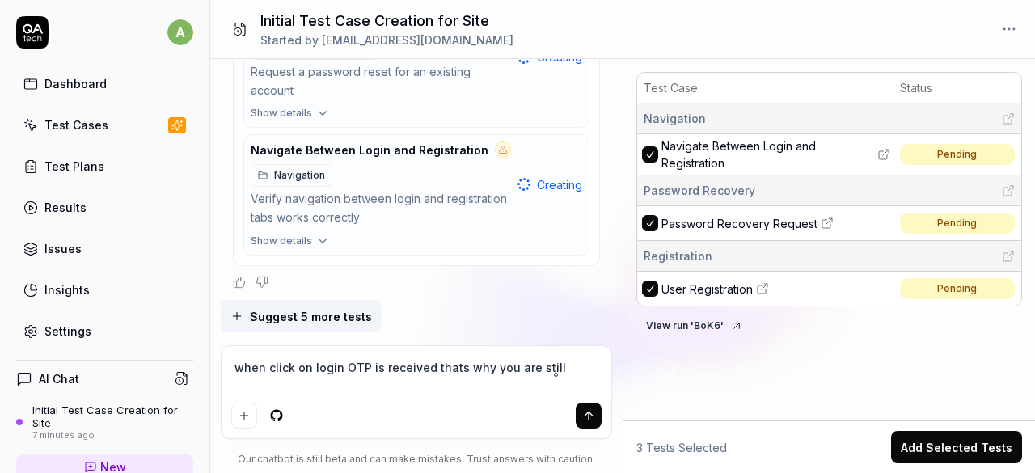
type textarea "*"
type textarea "when click on login OTP is received thats why you are still o"
type textarea "*"
type textarea "when click on login OTP is received thats why you are still on"
type textarea "*"
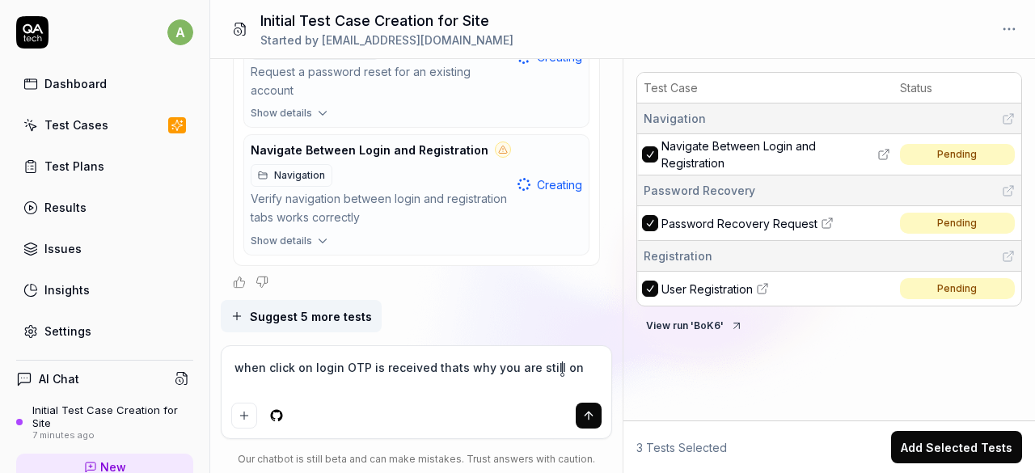
type textarea "when click on login OTP is received thats why you are still on"
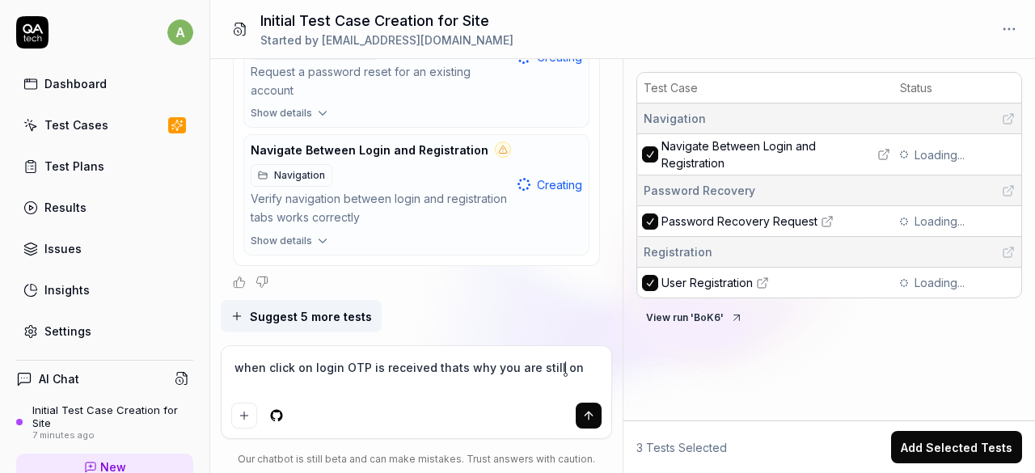
type textarea "*"
type textarea "when click on login OTP is received thats why you are still on l"
type textarea "*"
type textarea "when click on login OTP is received thats why you are still on lo"
type textarea "*"
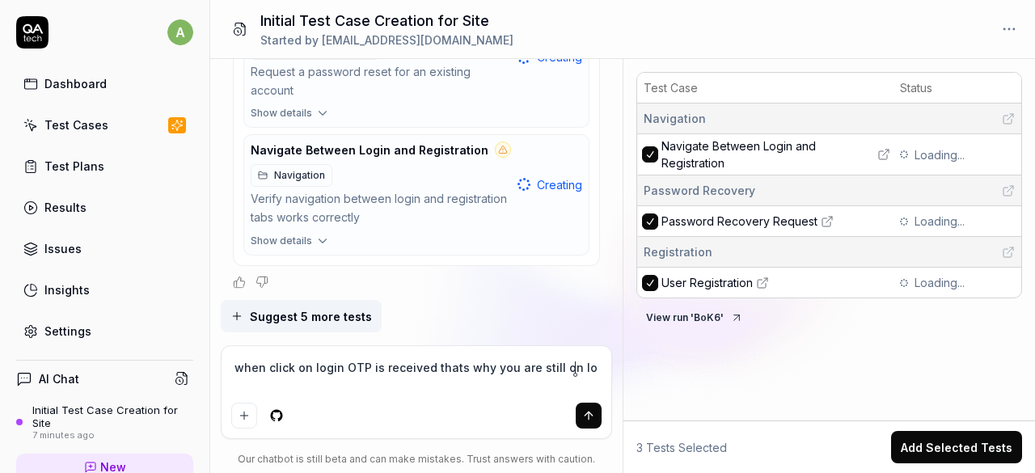
type textarea "when click on login OTP is received thats why you are still on log"
type textarea "*"
type textarea "when click on login OTP is received thats why you are still on logi"
type textarea "*"
type textarea "when click on login OTP is received thats why you are still on login"
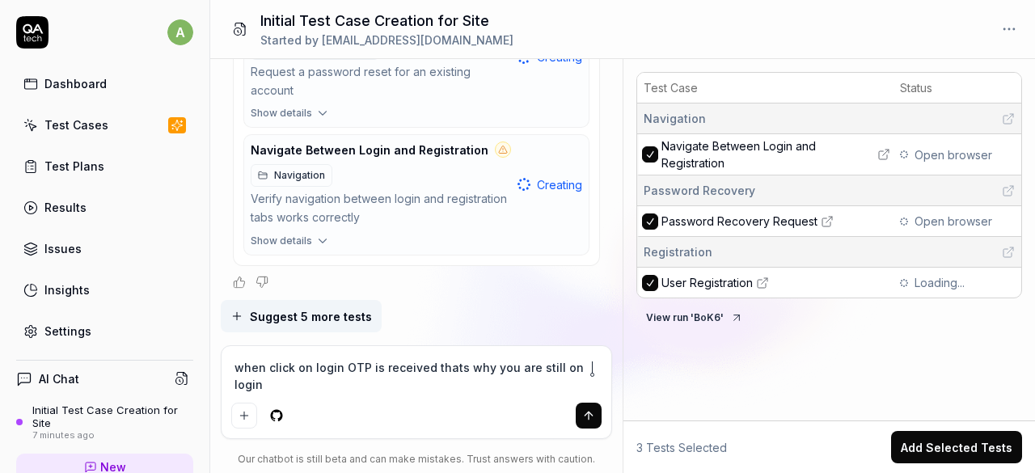
type textarea "*"
type textarea "when click on login OTP is received thats why you are still on login"
type textarea "*"
type textarea "when click on login OTP is received thats why you are still on login p"
type textarea "*"
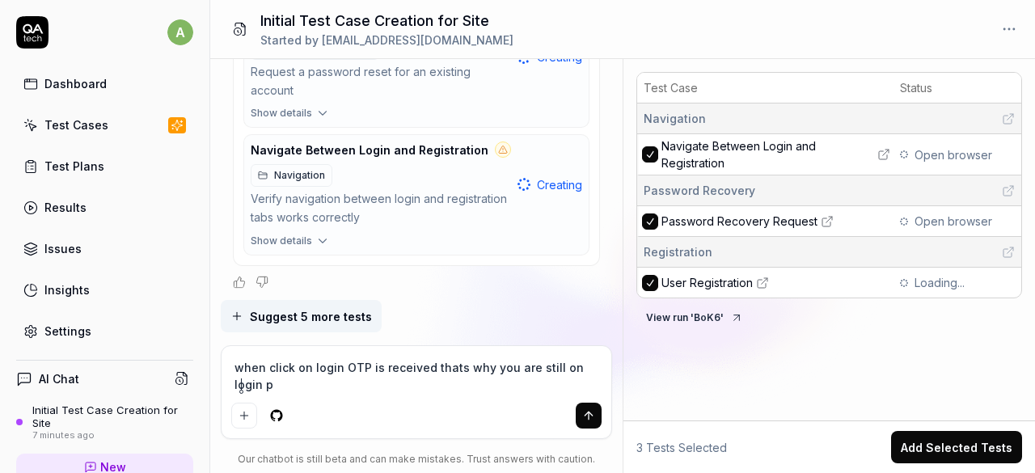
type textarea "when click on login OTP is received thats why you are still on login pa"
type textarea "*"
type textarea "when click on login OTP is received thats why you are still on login page"
type textarea "*"
type textarea "when click on login OTP is received thats why you are still on login page"
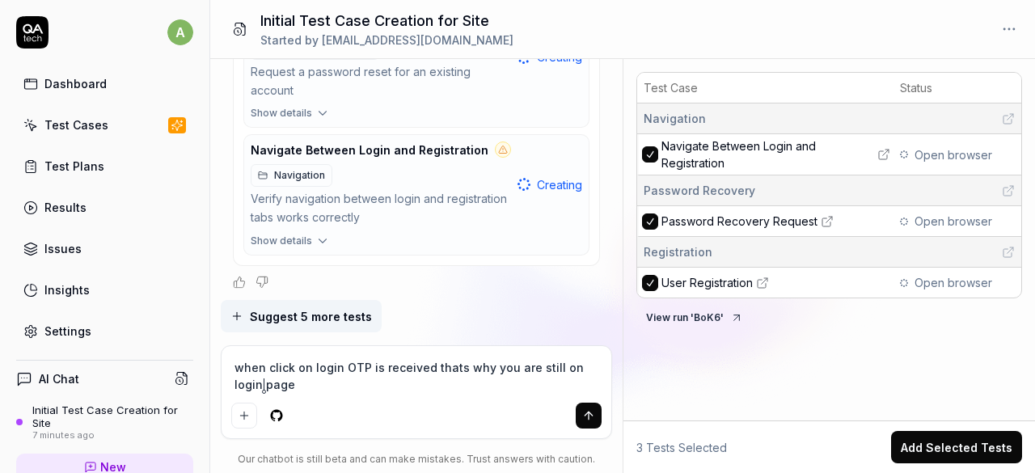
type textarea "*"
type textarea "when click on login OTP is received thats why you are still on login page a"
type textarea "*"
type textarea "when click on login OTP is received thats why you are still on login page an"
type textarea "*"
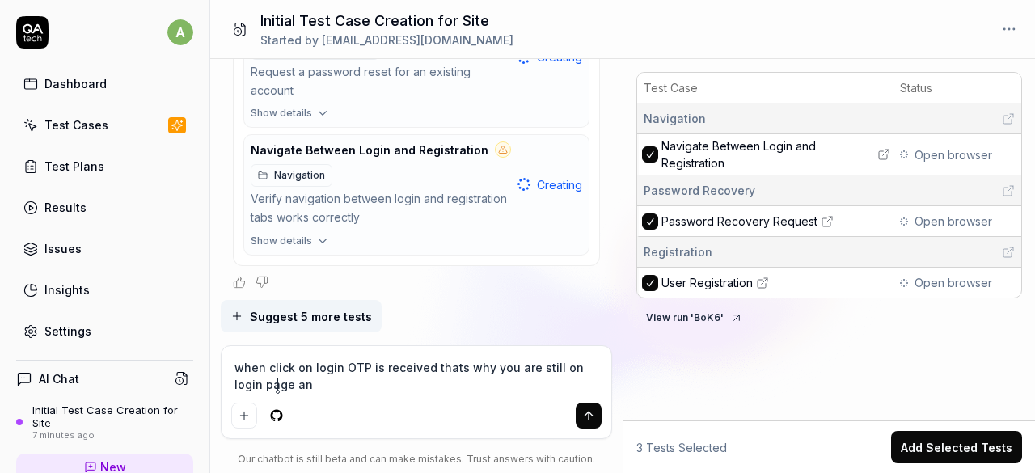
type textarea "when click on login OTP is received thats why you are still on login page a"
type textarea "*"
type textarea "when click on login OTP is received thats why you are still on login page an"
type textarea "*"
type textarea "when click on login OTP is received thats why you are still on login page and"
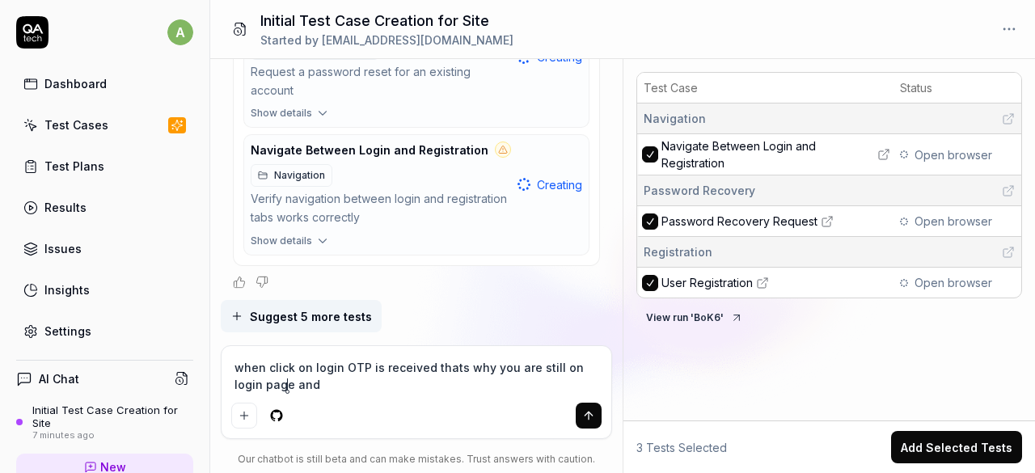
type textarea "*"
type textarea "when click on login OTP is received thats why you are still on login page and n"
type textarea "*"
type textarea "when click on login OTP is received thats why you are still on login page and no"
type textarea "*"
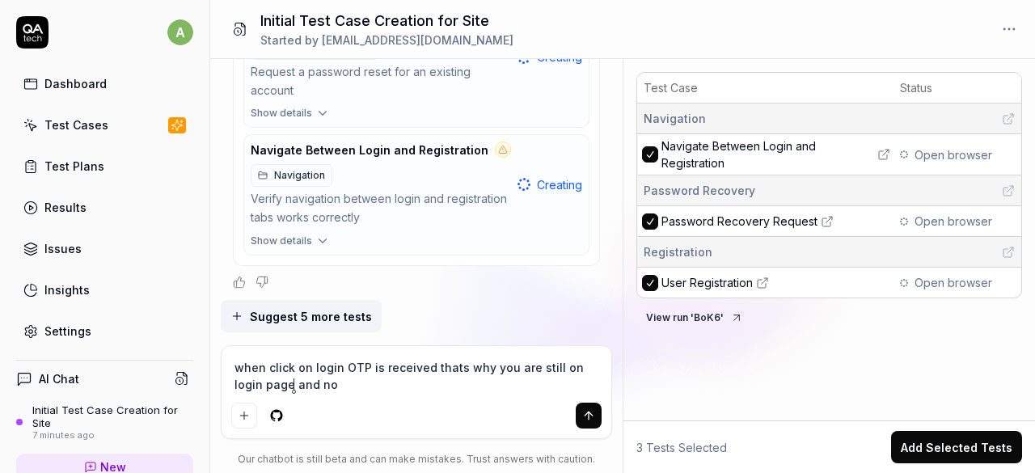
type textarea "when click on login OTP is received thats why you are still on login page and n…"
type textarea "*"
type textarea "when click on login OTP is received thats why you are still on login page and n…"
type textarea "*"
type textarea "when click on login OTP is received thats why you are still on login page and n…"
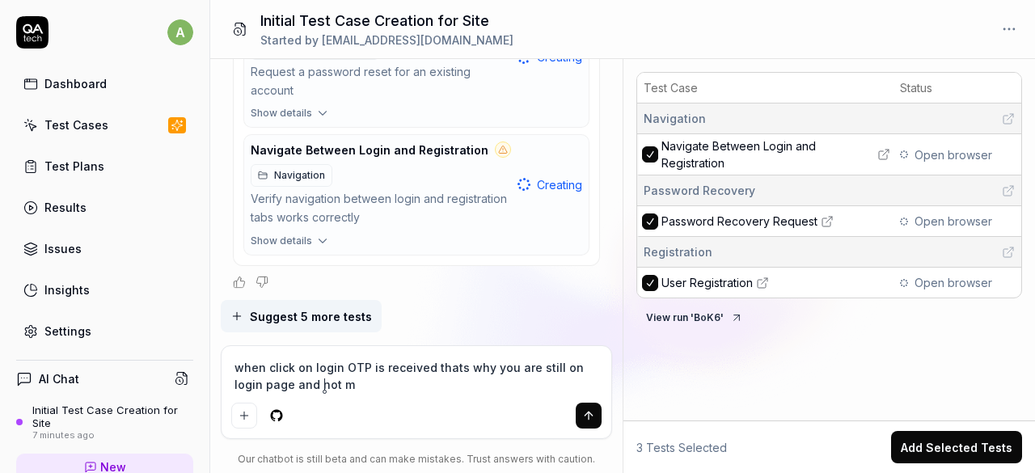
type textarea "*"
type textarea "when click on login OTP is received thats why you are still on login page and n…"
type textarea "*"
type textarea "when click on login OTP is received thats why you are still on login page and n…"
type textarea "*"
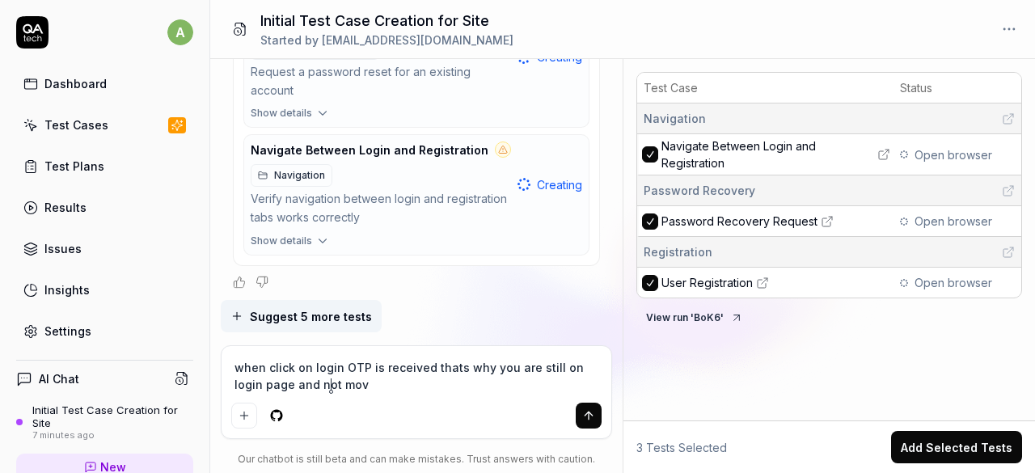
type textarea "when click on login OTP is received thats why you are still on login page and n…"
type textarea "*"
type textarea "when click on login OTP is received thats why you are still on login page and n…"
type textarea "*"
type textarea "when click on login OTP is received thats why you are still on login page and n…"
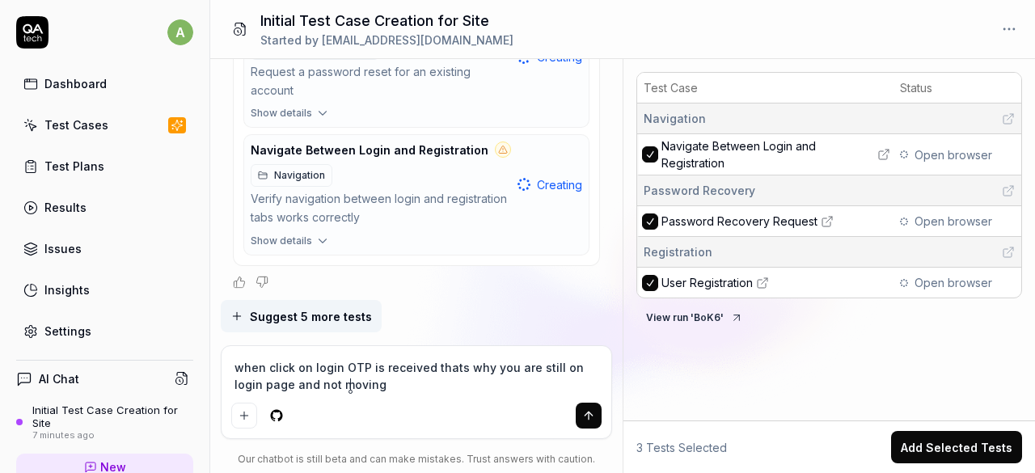
type textarea "*"
type textarea "when click on login OTP is received thats why you are still on login page and n…"
type textarea "*"
type textarea "when click on login OTP is received thats why you are still on login page and n…"
type textarea "*"
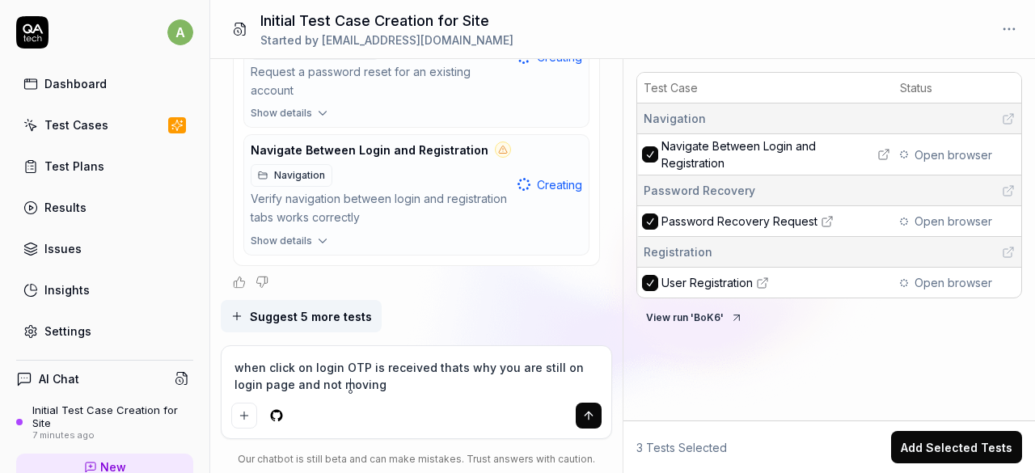
type textarea "when click on login OTP is received thats why you are still on login page and n…"
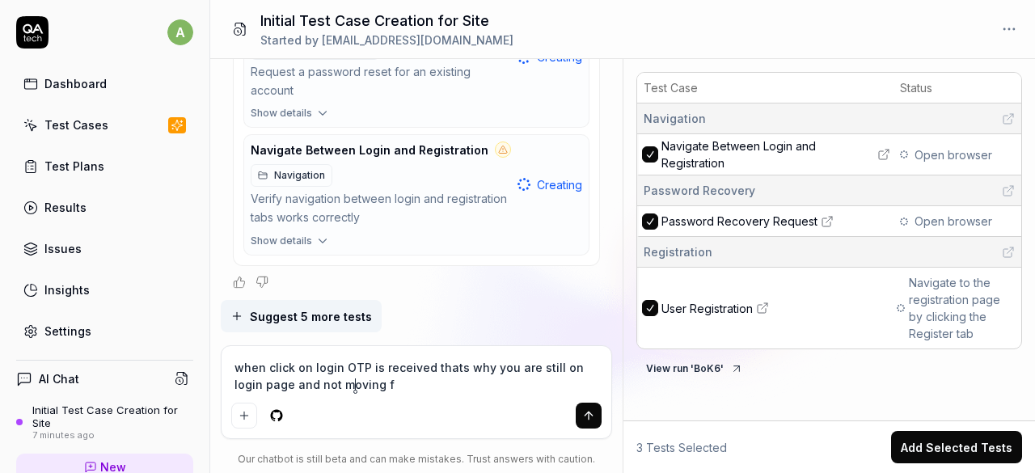
type textarea "*"
type textarea "when click on login OTP is received thats why you are still on login page and n…"
type textarea "*"
type textarea "when click on login OTP is received thats why you are still on login page and n…"
type textarea "*"
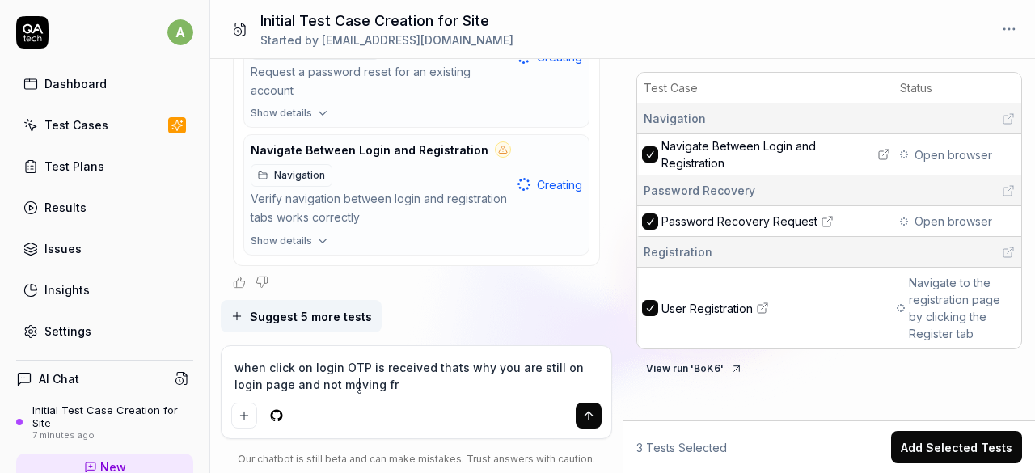
type textarea "when click on login OTP is received thats why you are still on login page and n…"
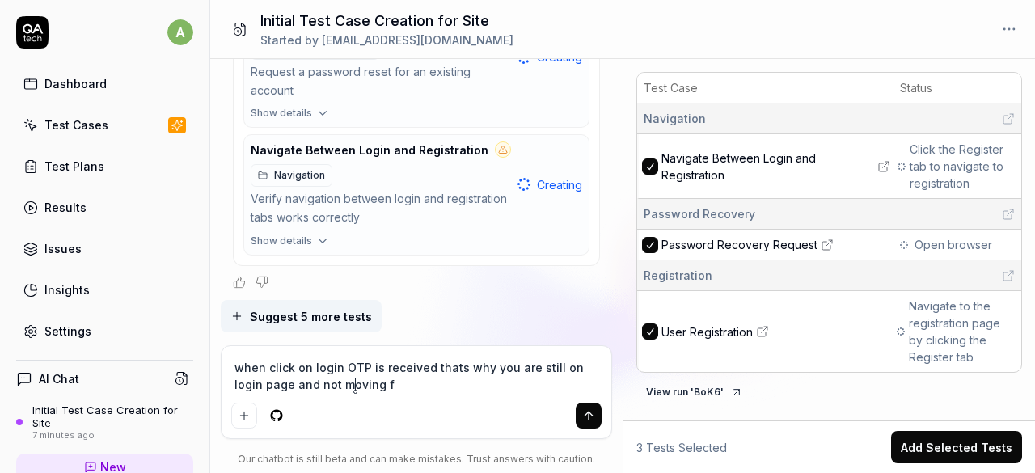
type textarea "*"
type textarea "when click on login OTP is received thats why you are still on login page and n…"
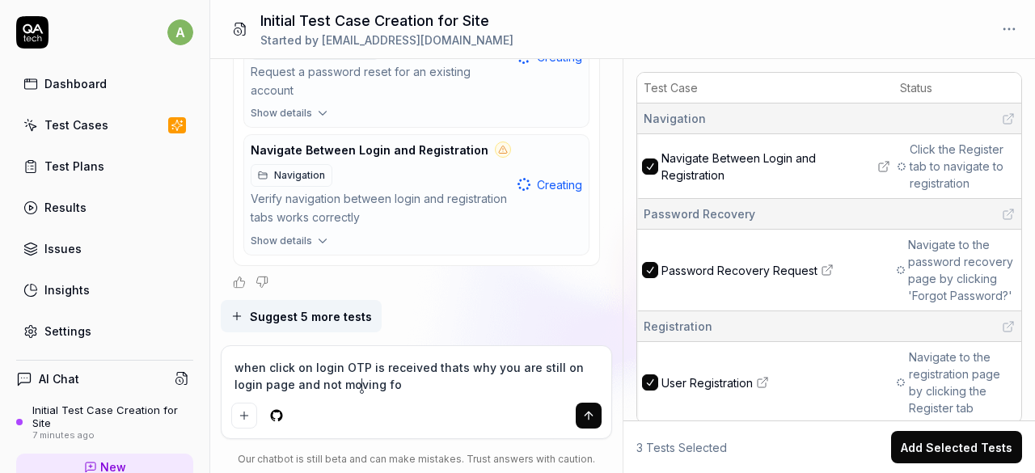
type textarea "*"
type textarea "when click on login OTP is received thats why you are still on login page and n…"
type textarea "*"
type textarea "when click on login OTP is received thats why you are still on login page and n…"
type textarea "*"
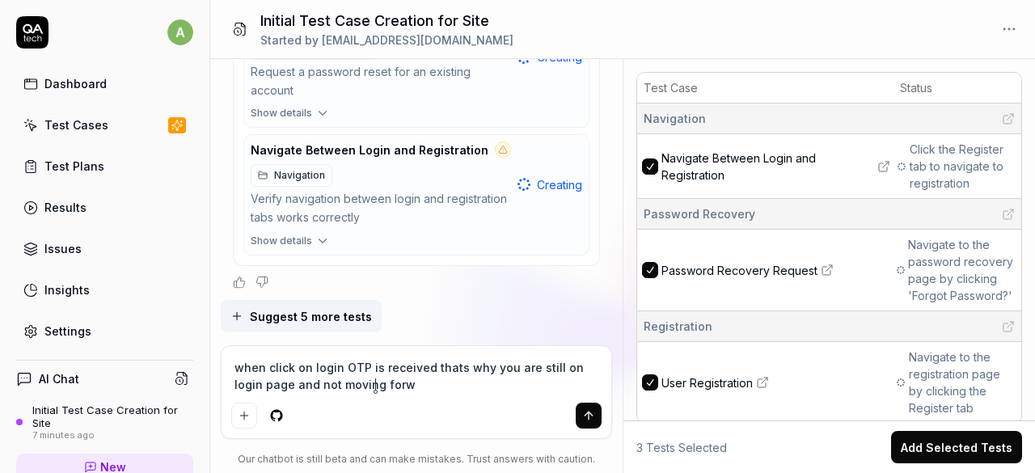
type textarea "when click on login OTP is received thats why you are still on login page and n…"
type textarea "*"
type textarea "when click on login OTP is received thats why you are still on login page and n…"
type textarea "*"
type textarea "when click on login OTP is received thats why you are still on login page and n…"
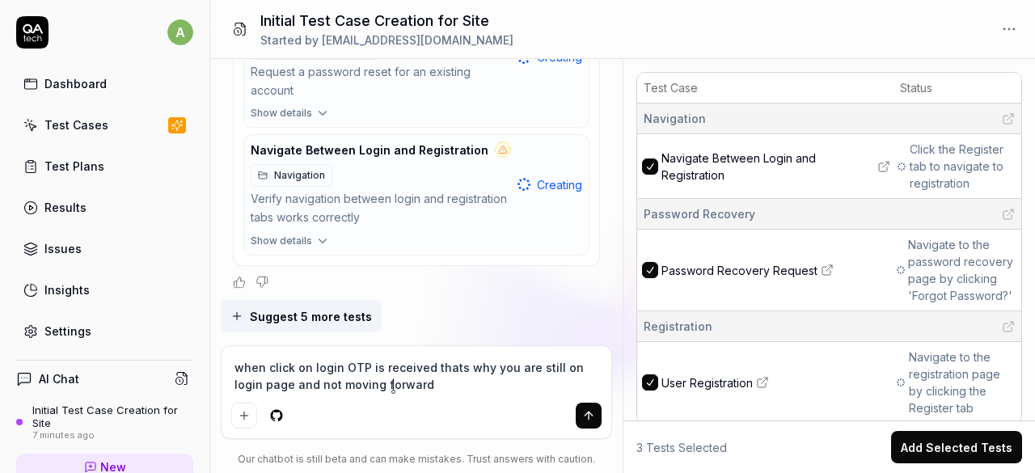
type textarea "*"
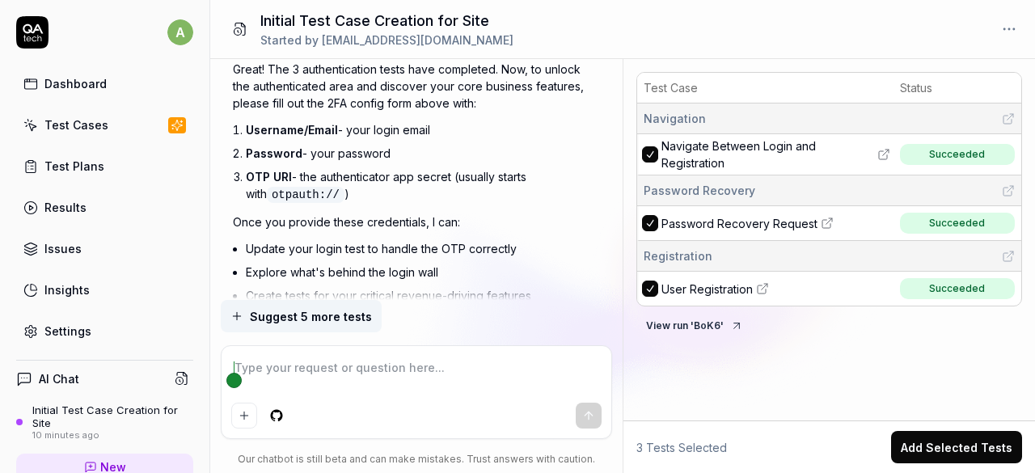
scroll to position [2306, 0]
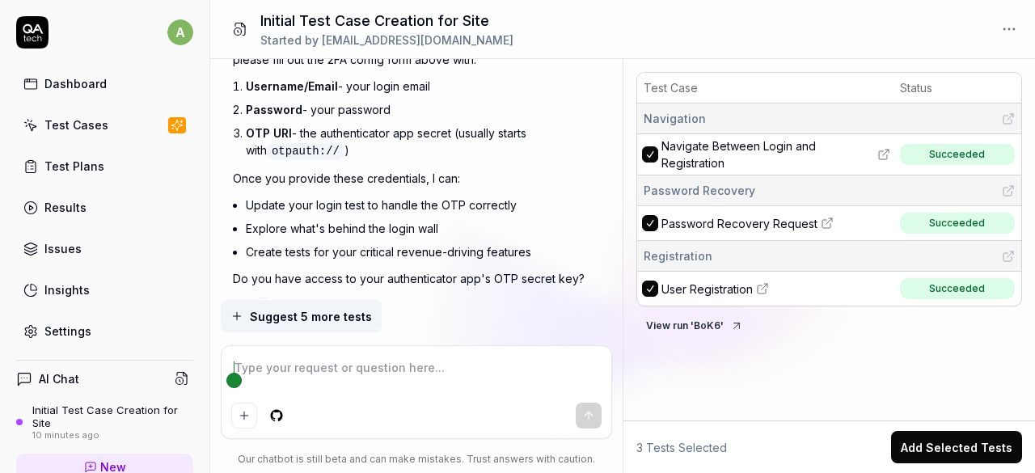
click at [302, 373] on textarea at bounding box center [416, 376] width 371 height 40
type textarea "*"
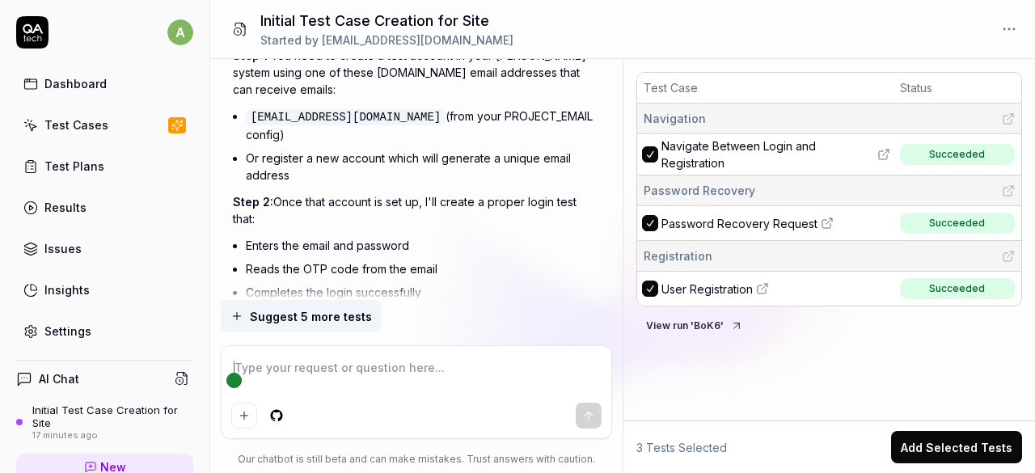
scroll to position [2789, 0]
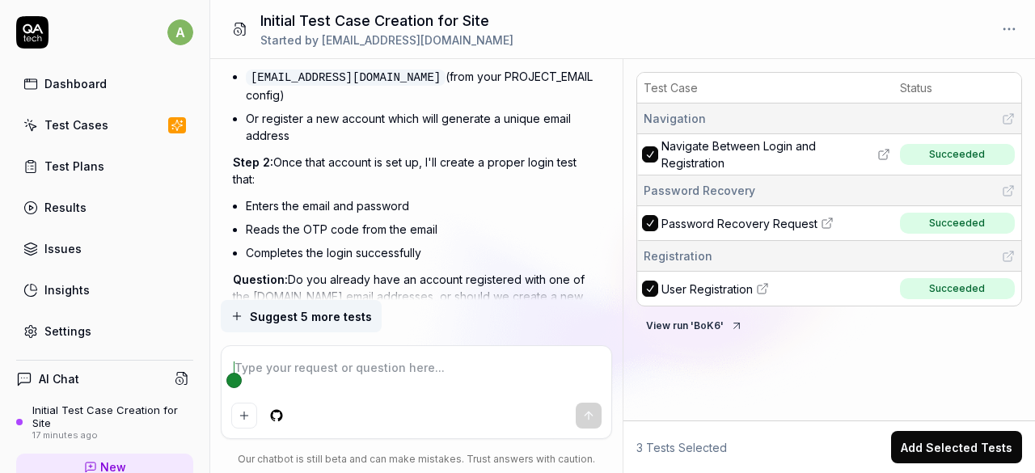
click at [347, 378] on textarea at bounding box center [416, 376] width 371 height 40
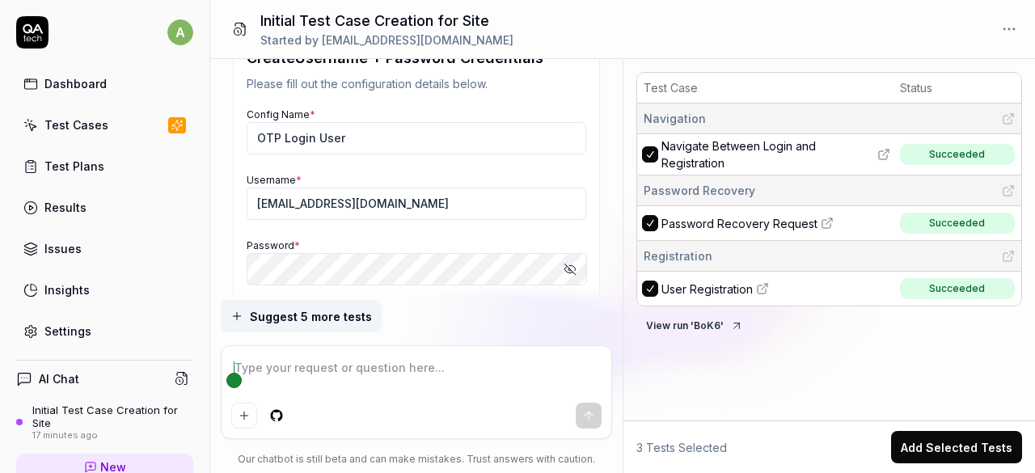
scroll to position [3264, 0]
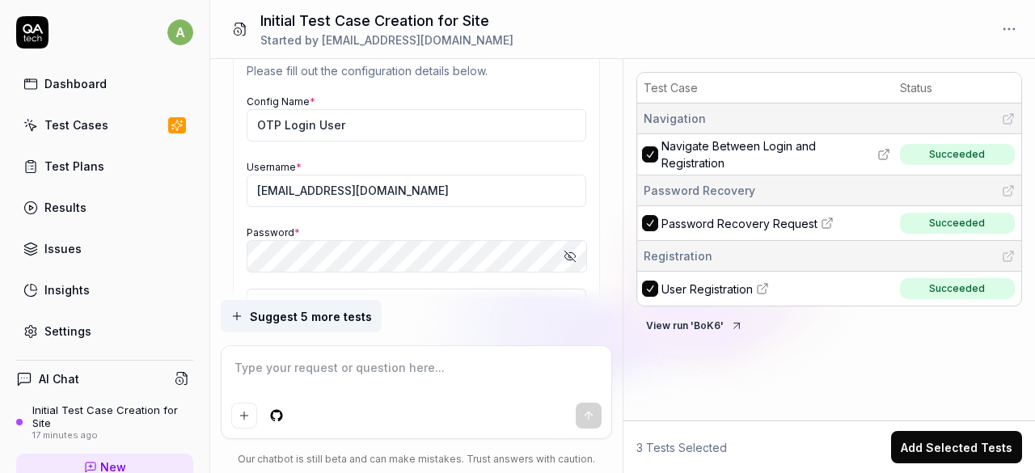
click at [568, 250] on icon "button" at bounding box center [569, 256] width 13 height 13
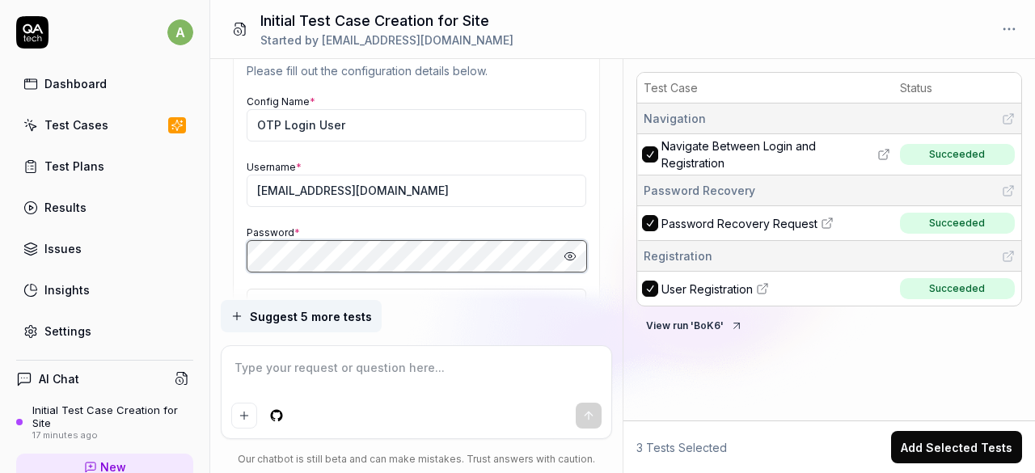
scroll to position [3336, 0]
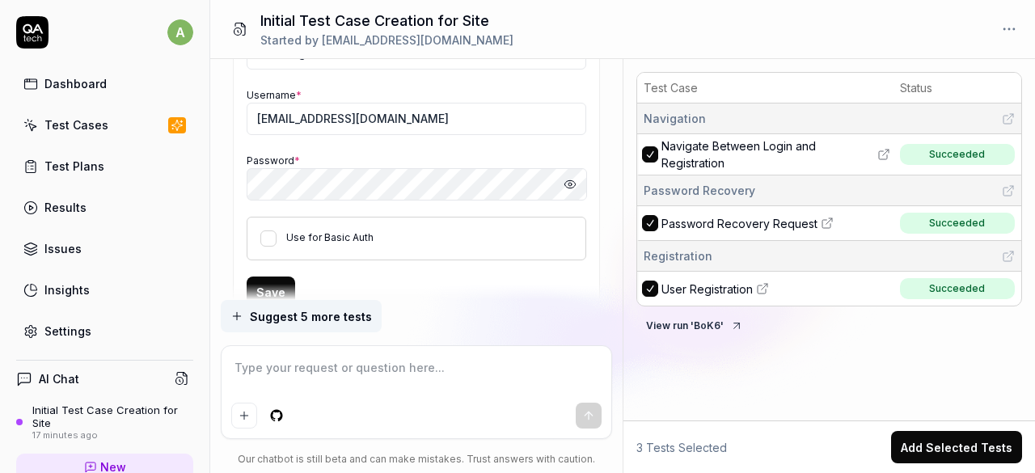
click at [279, 276] on button "Save" at bounding box center [271, 292] width 49 height 32
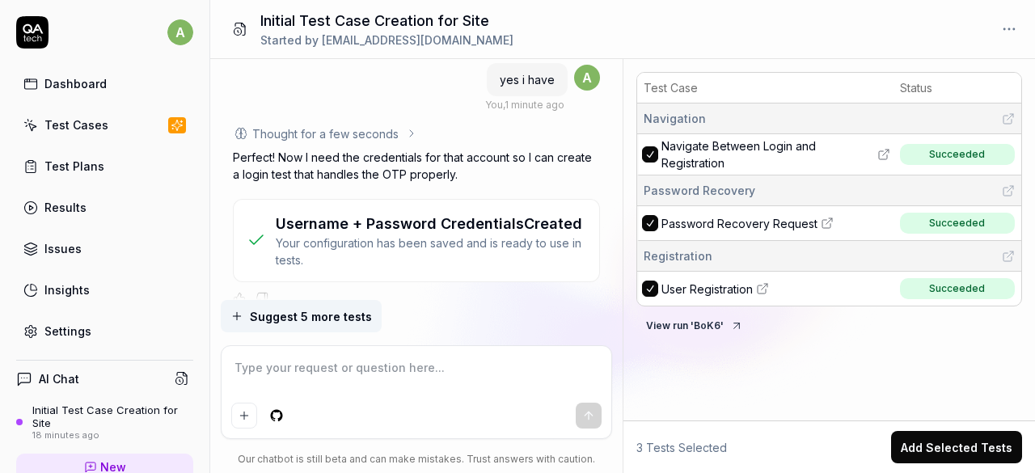
scroll to position [3111, 0]
